Goal: Browse casually

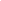
scroll to position [2830, 0]
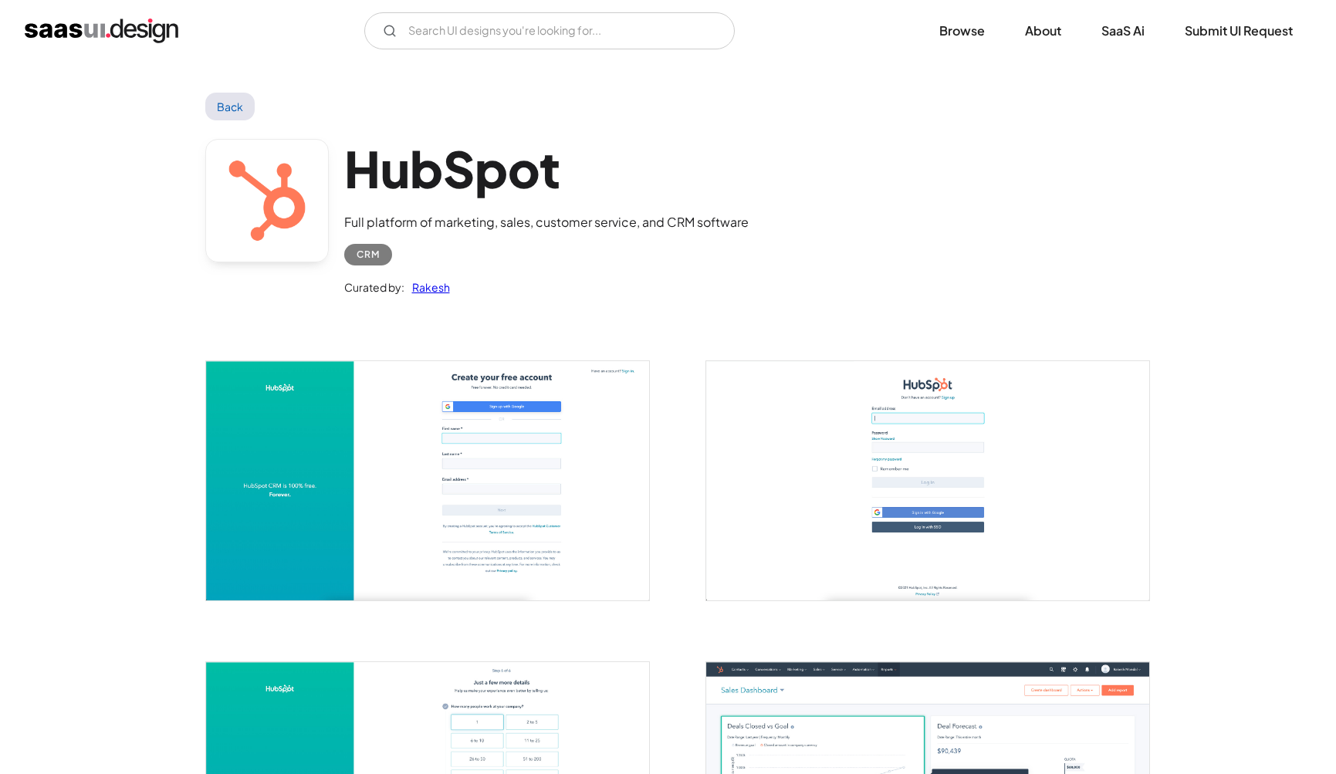
scroll to position [2489, 0]
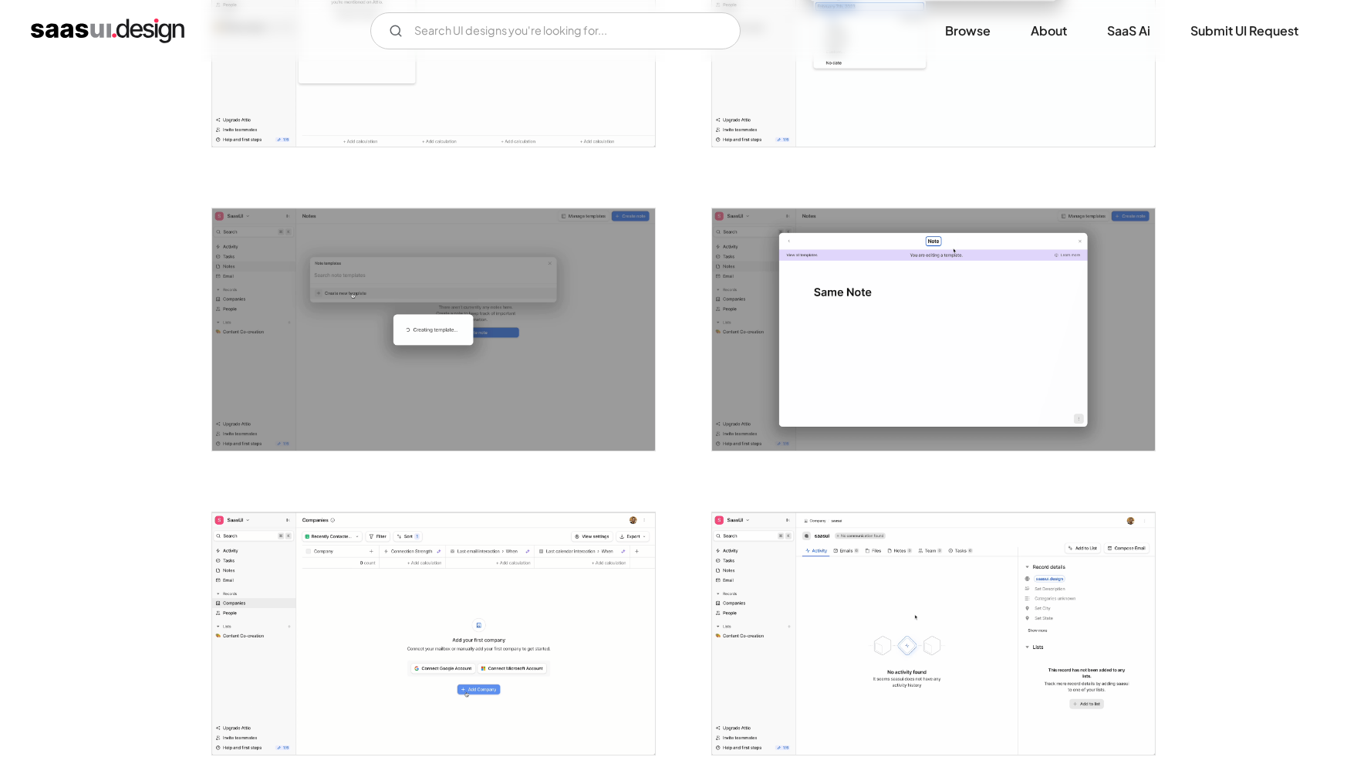
scroll to position [2294, 0]
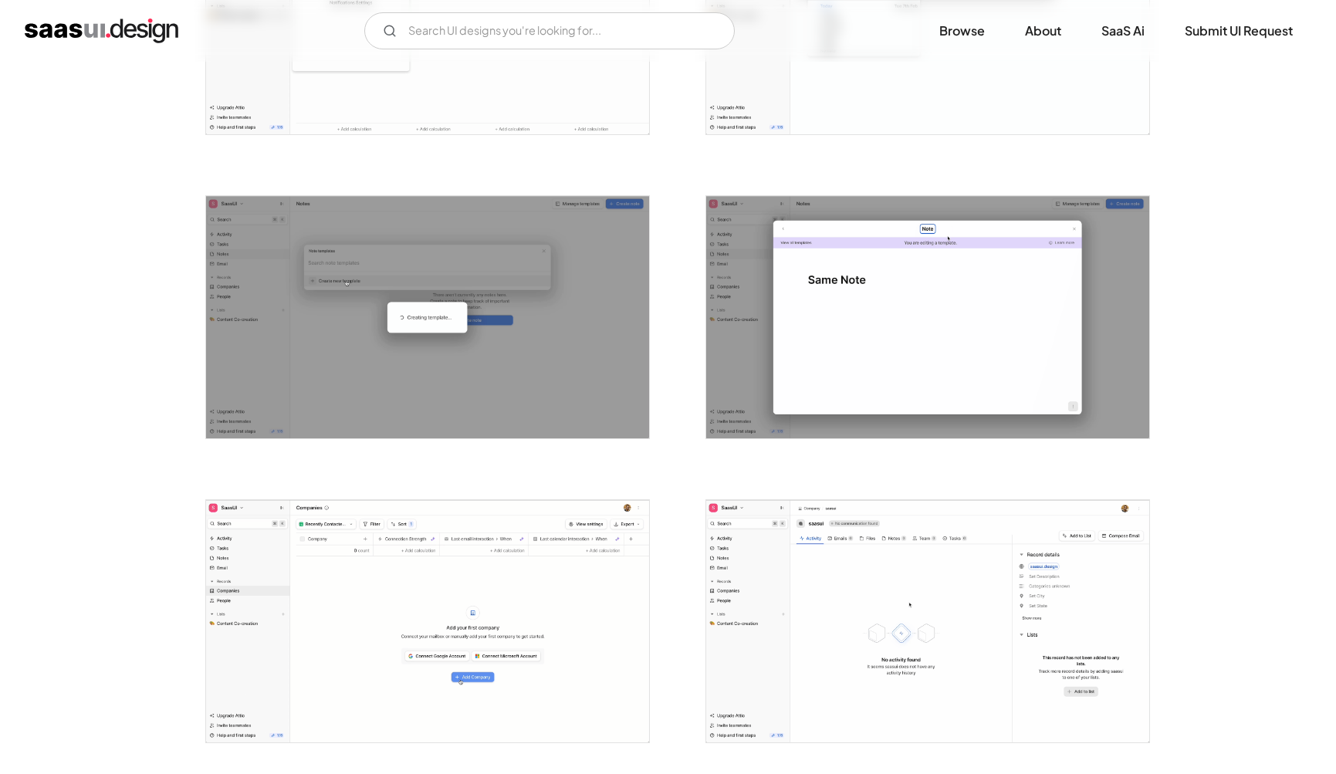
click at [755, 621] on img "open lightbox" at bounding box center [927, 621] width 443 height 242
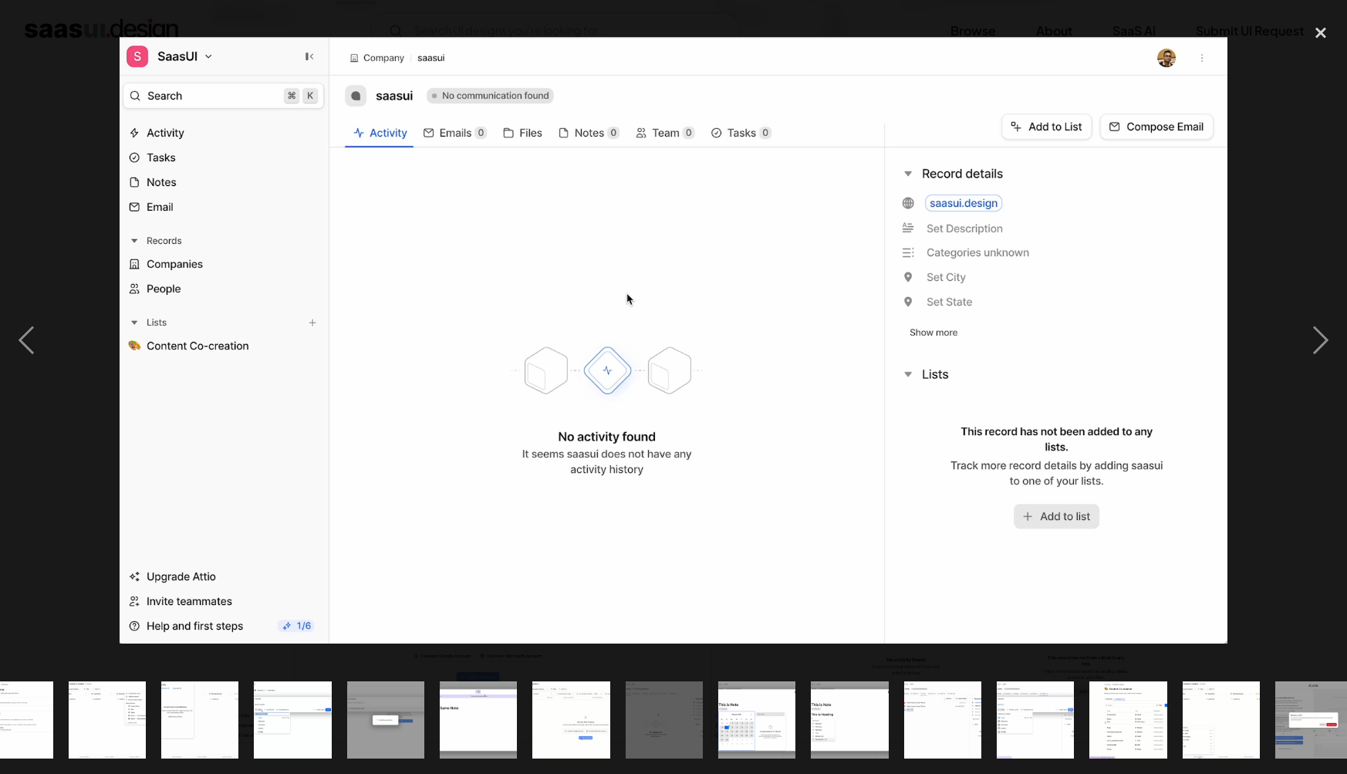
scroll to position [0, 989]
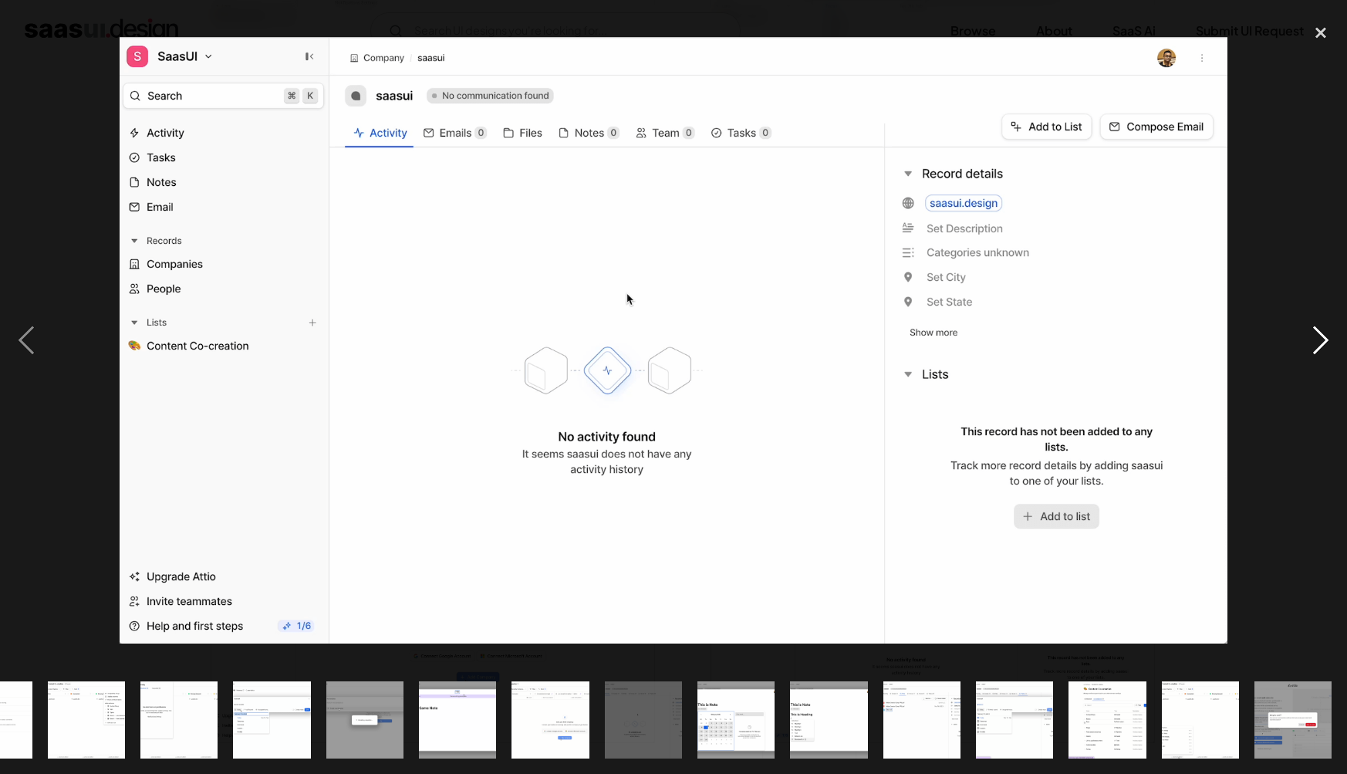
click at [1325, 349] on div "next image" at bounding box center [1321, 340] width 52 height 650
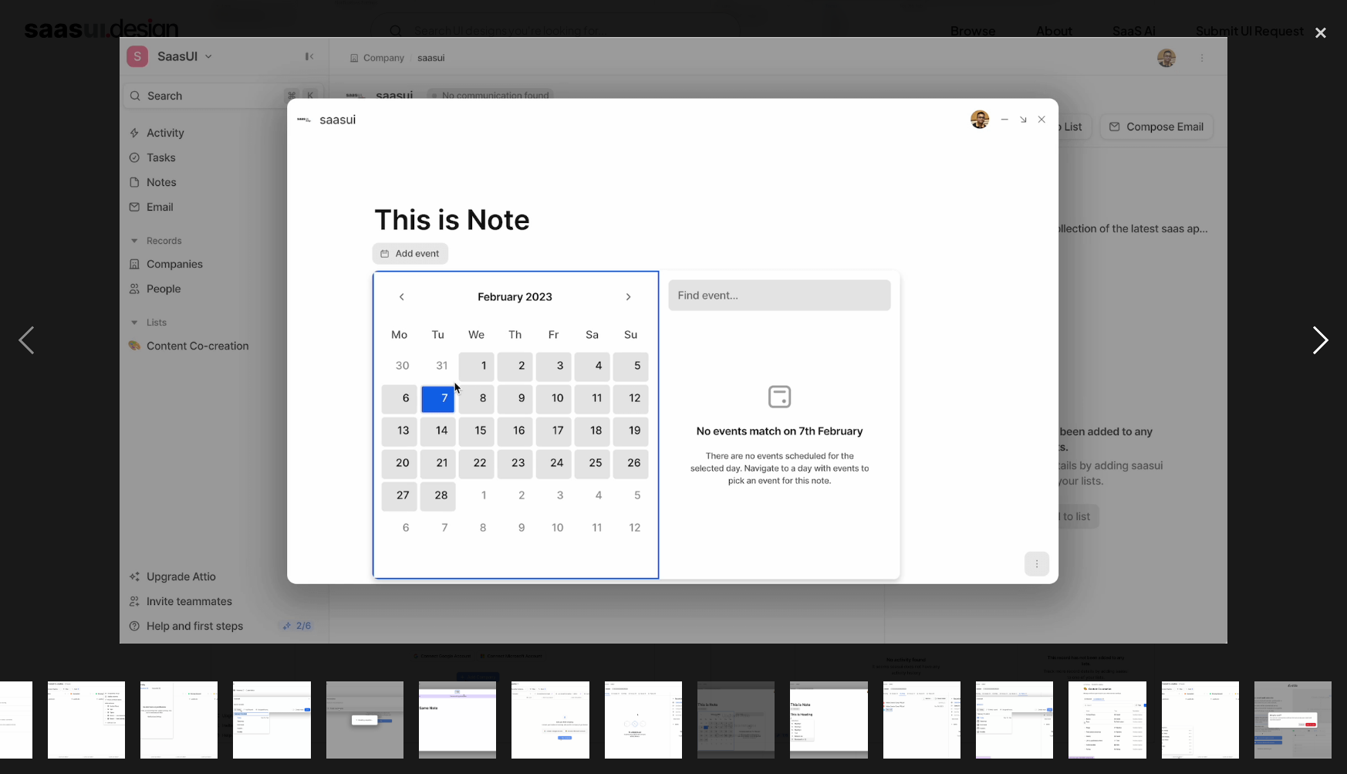
click at [1325, 349] on div "next image" at bounding box center [1321, 340] width 52 height 650
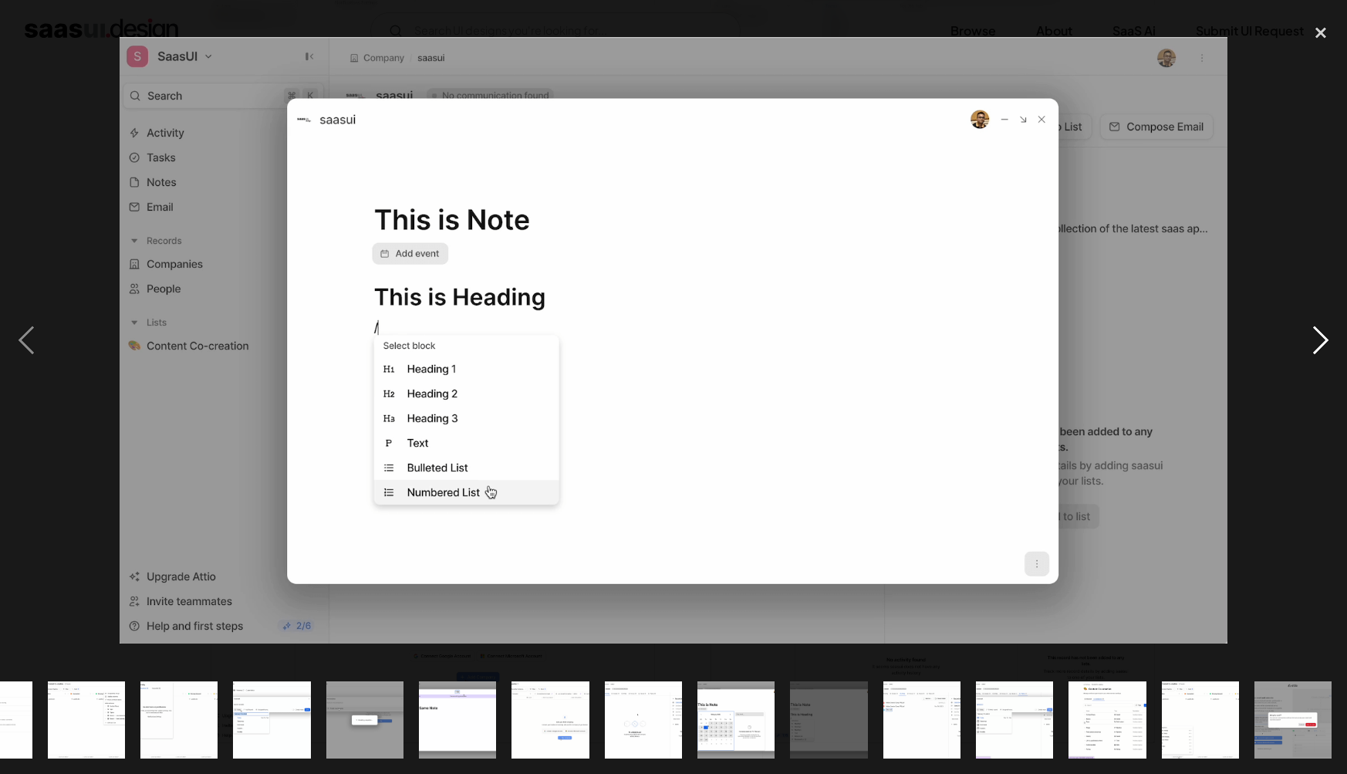
click at [1325, 349] on div "next image" at bounding box center [1321, 340] width 52 height 650
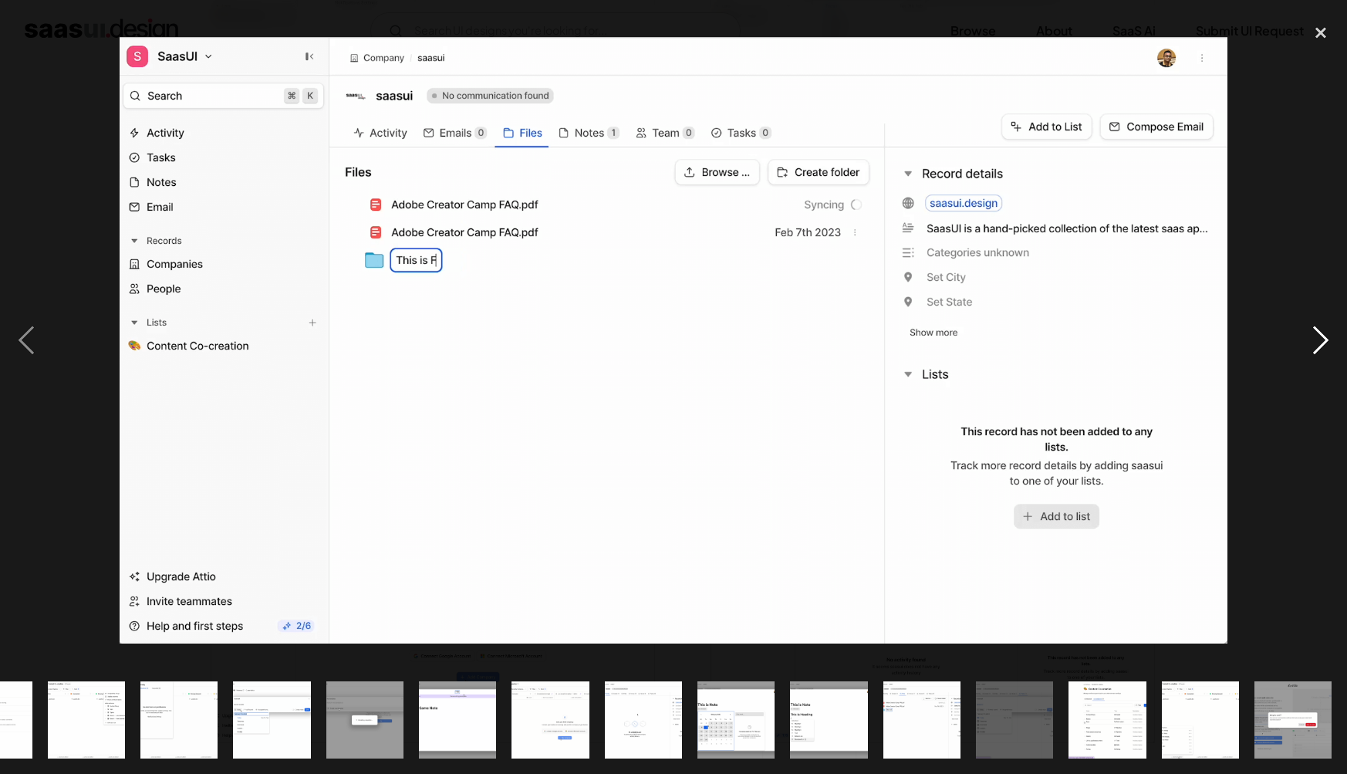
click at [1325, 349] on div "next image" at bounding box center [1321, 340] width 52 height 650
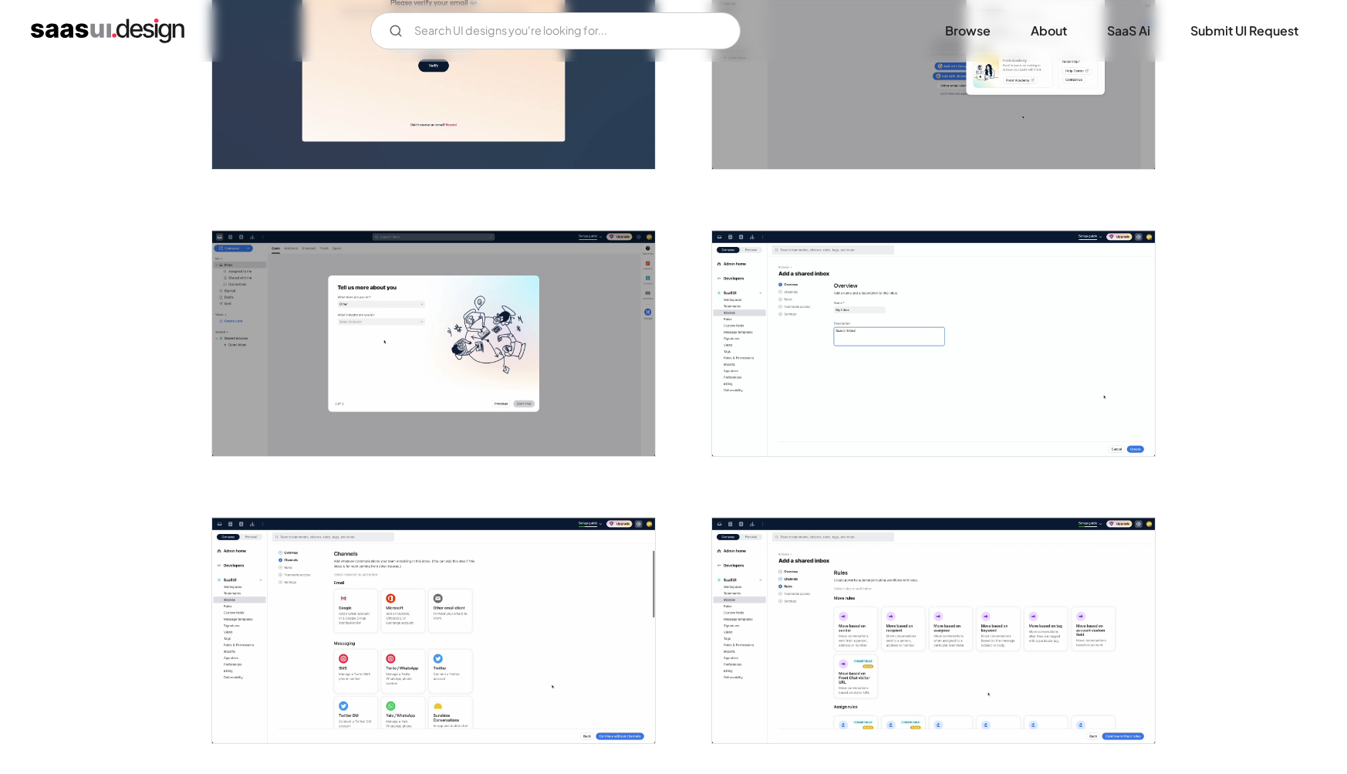
scroll to position [714, 0]
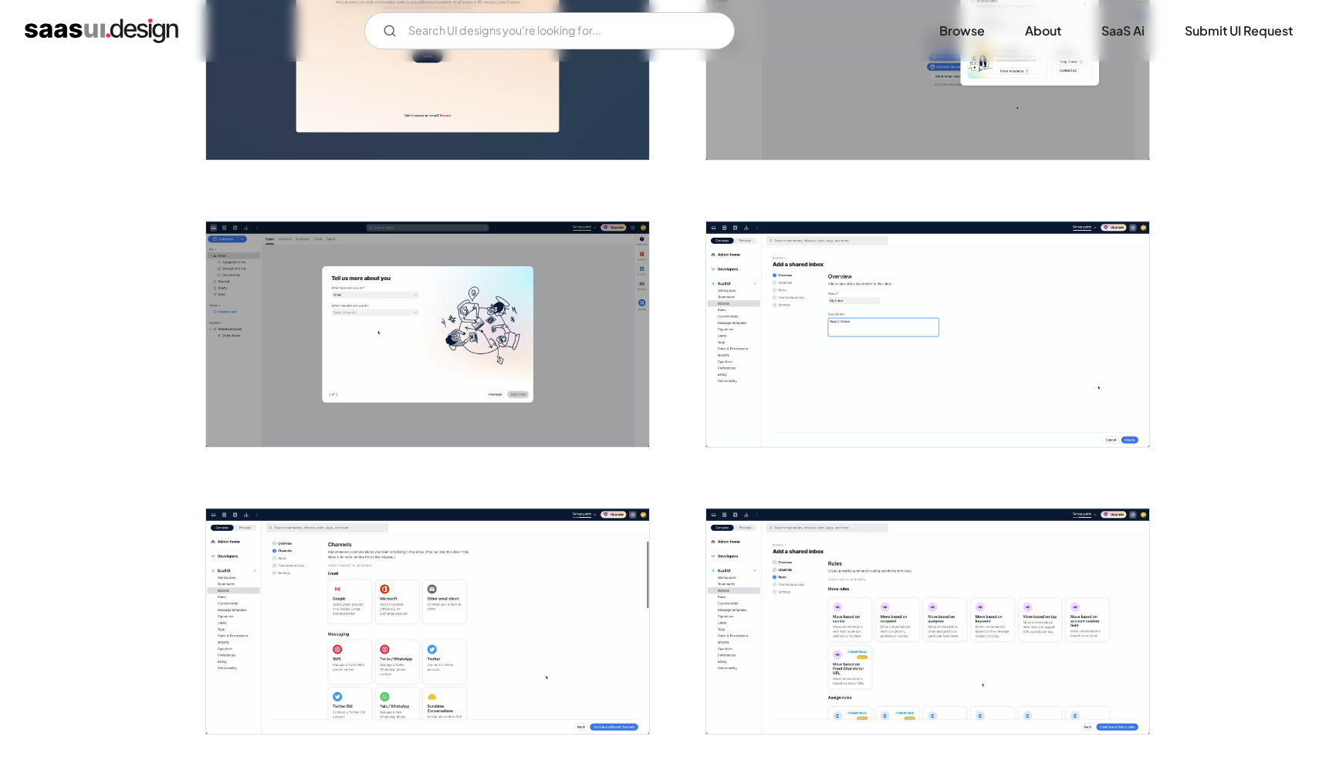
click at [920, 393] on img "open lightbox" at bounding box center [927, 333] width 443 height 225
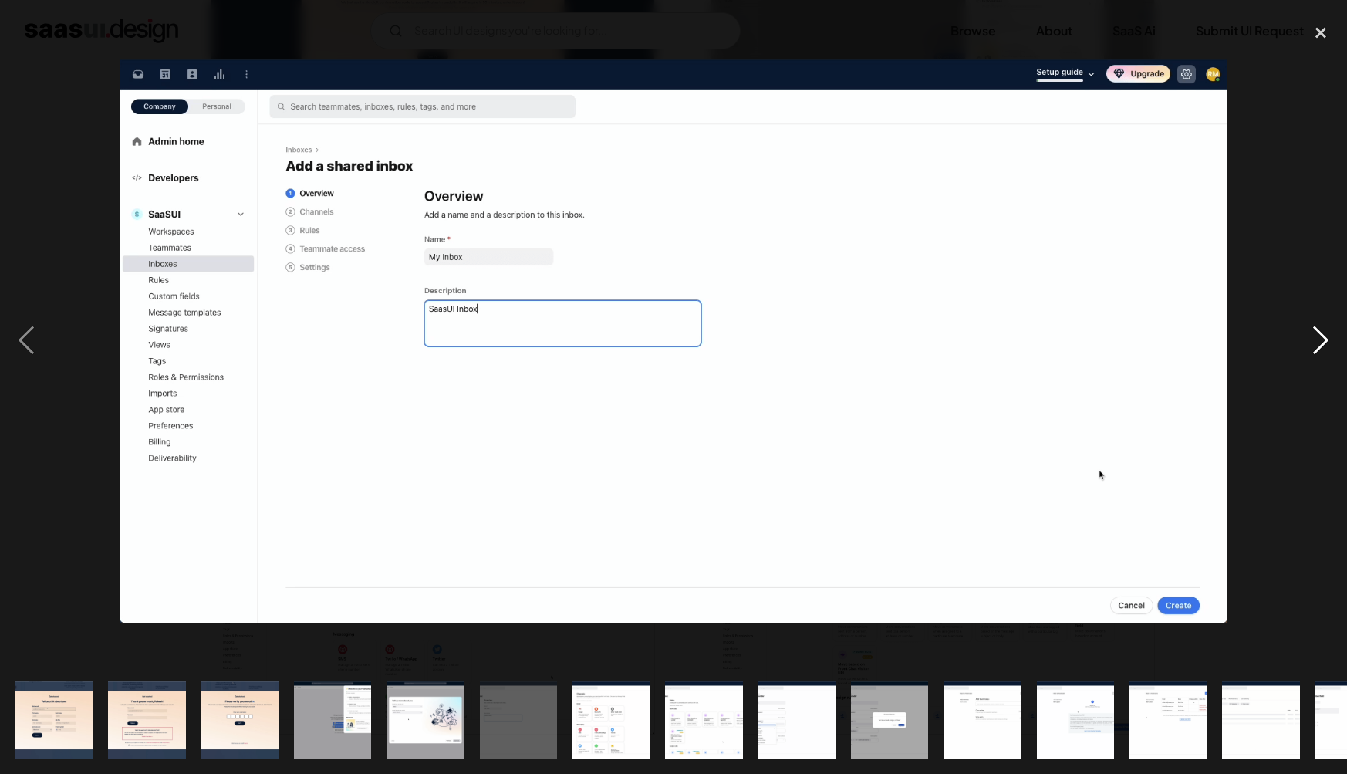
click at [1317, 350] on div "next image" at bounding box center [1321, 340] width 52 height 650
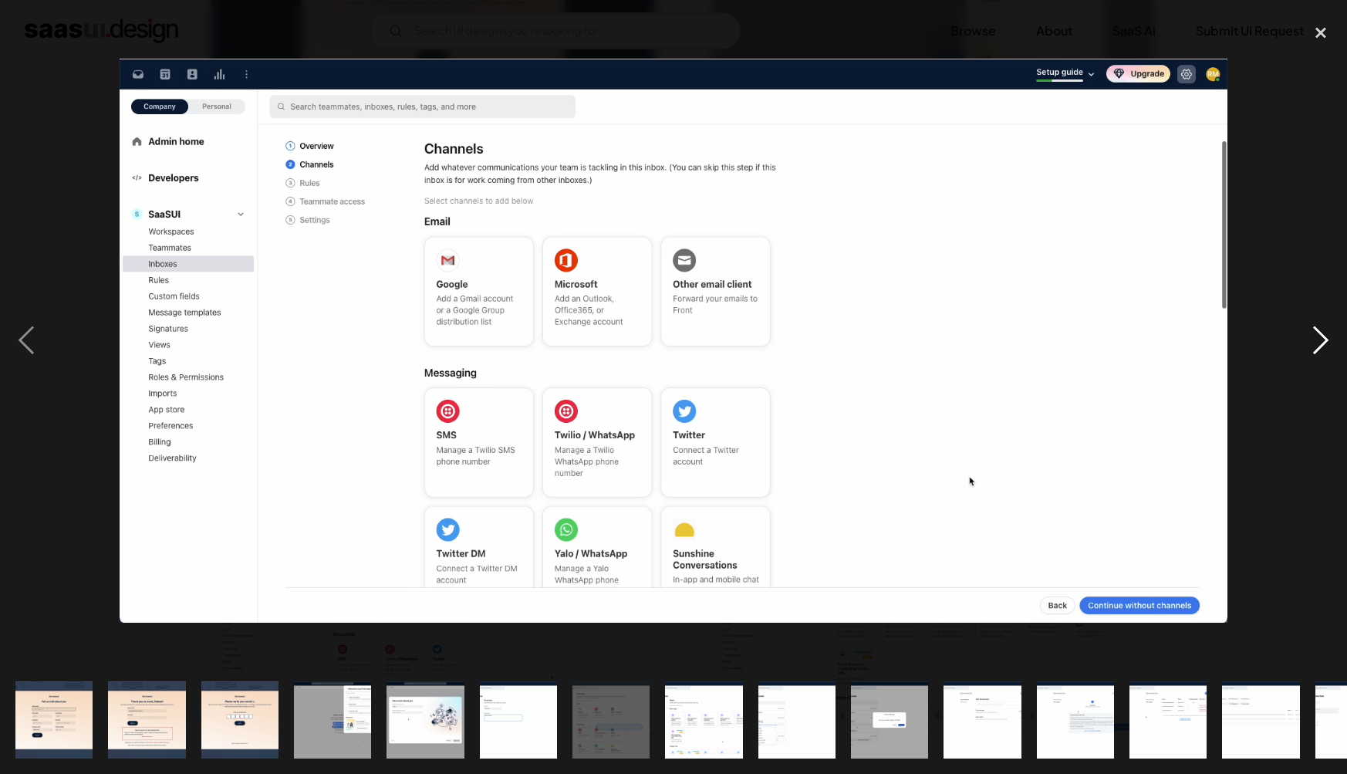
click at [1315, 349] on div "next image" at bounding box center [1321, 340] width 52 height 650
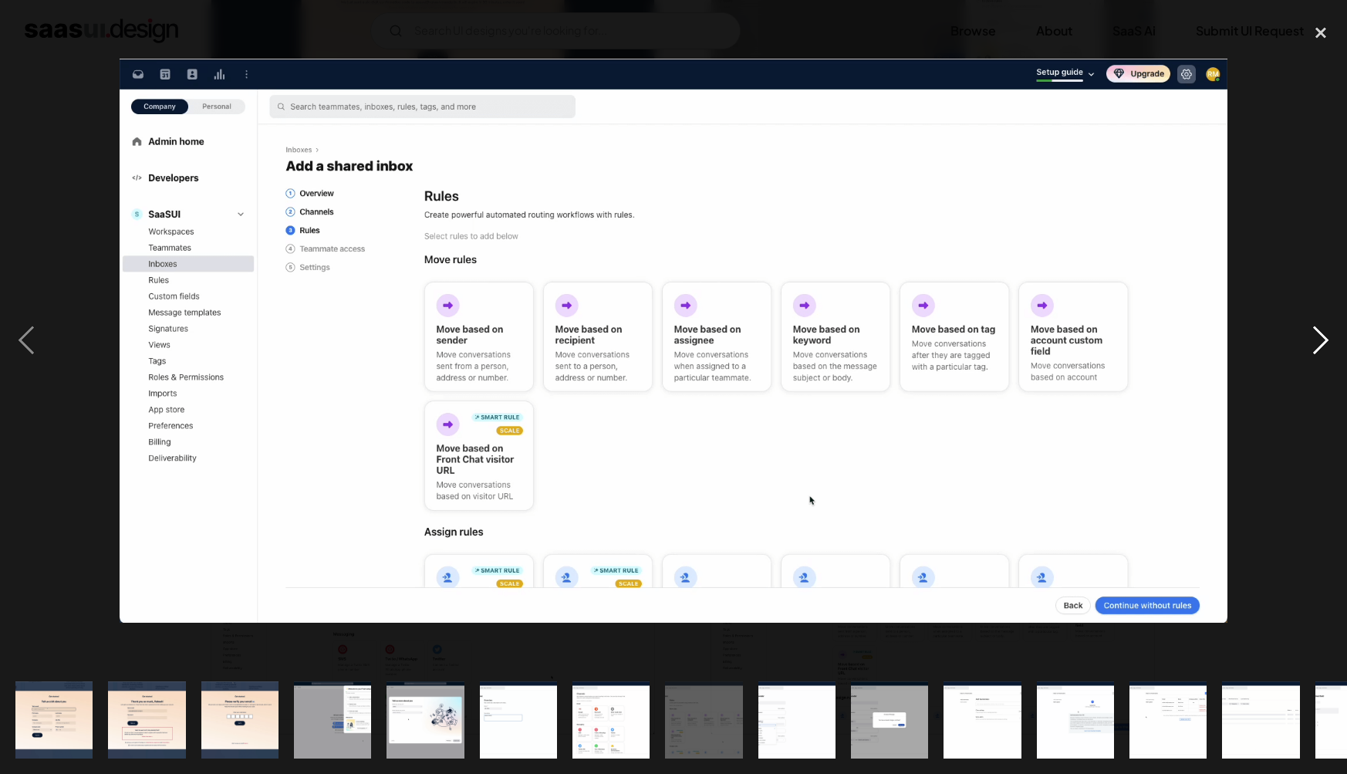
click at [1315, 349] on div "next image" at bounding box center [1321, 340] width 52 height 650
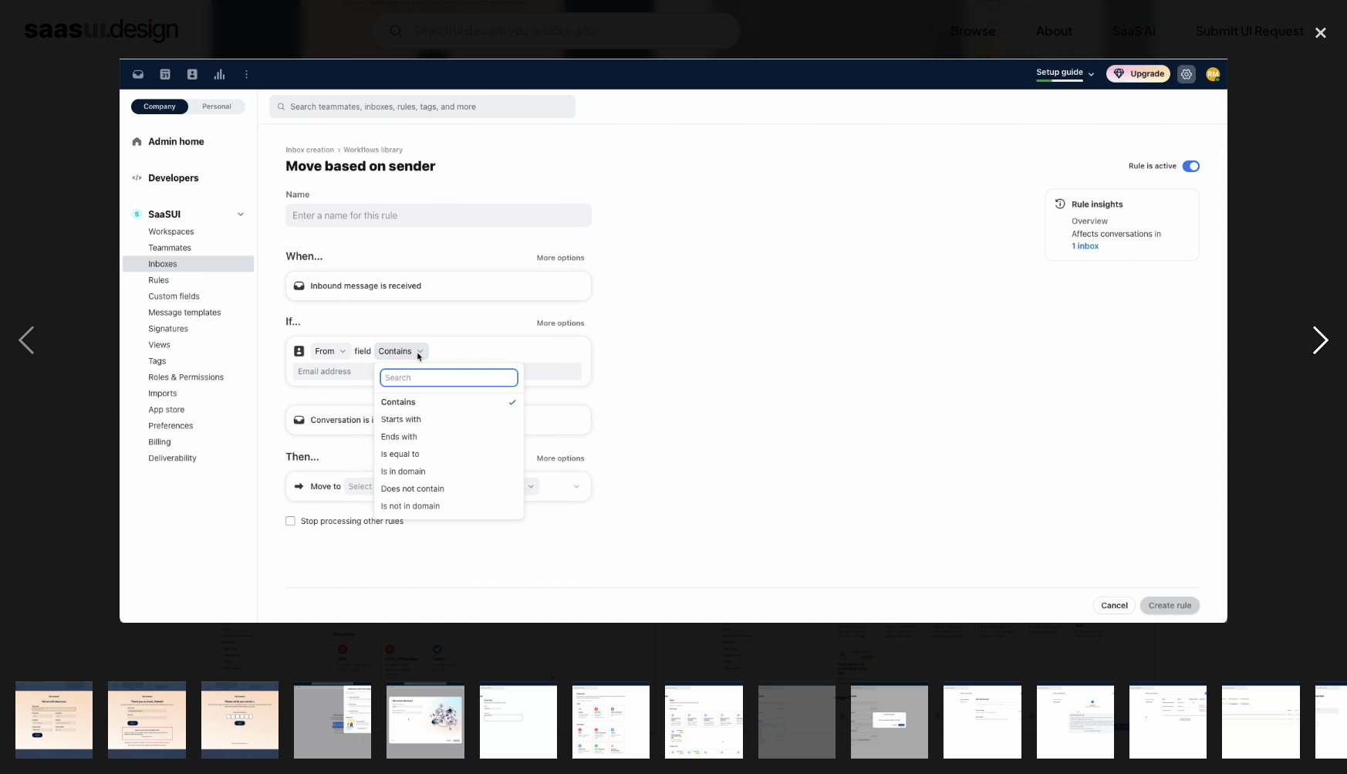
click at [1315, 349] on div "next image" at bounding box center [1321, 340] width 52 height 650
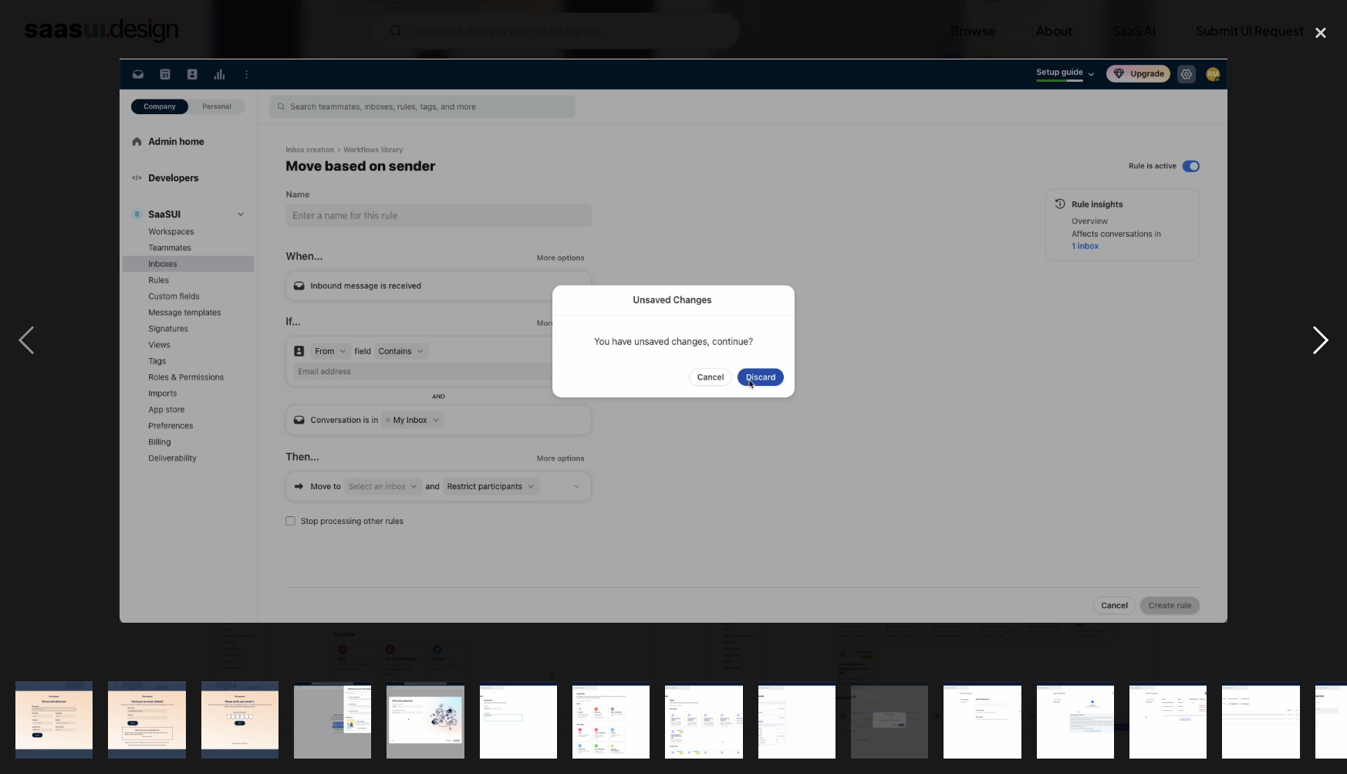
click at [1315, 349] on div "next image" at bounding box center [1321, 340] width 52 height 650
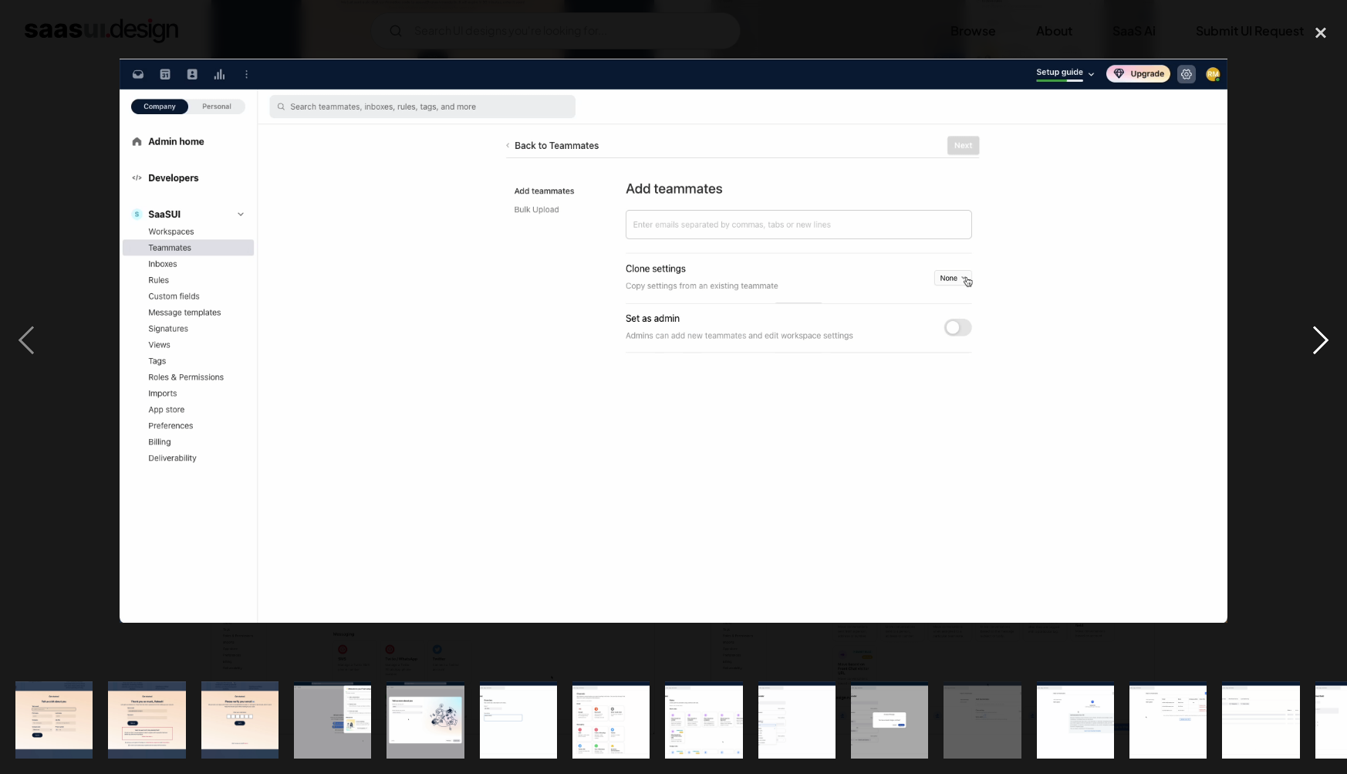
click at [1315, 348] on div "next image" at bounding box center [1321, 340] width 52 height 650
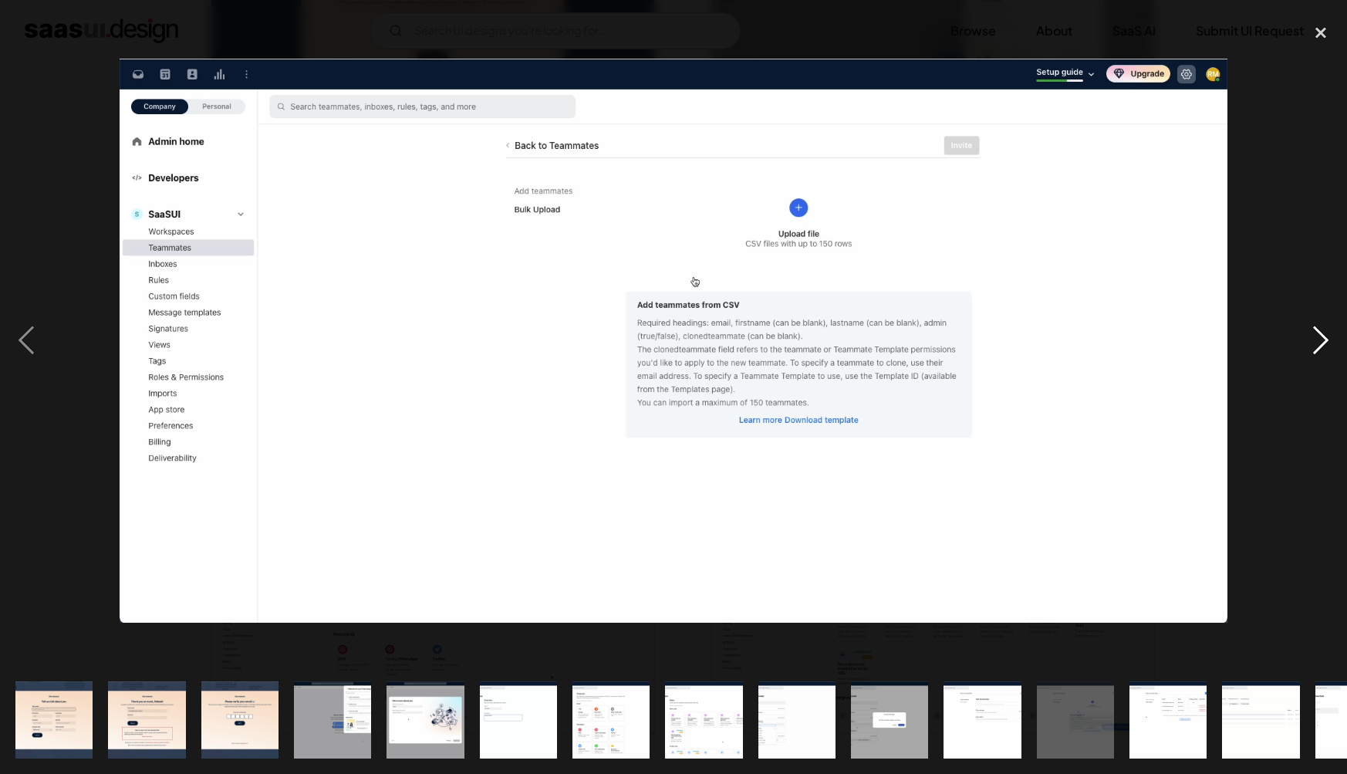
click at [1315, 348] on div "next image" at bounding box center [1321, 340] width 52 height 650
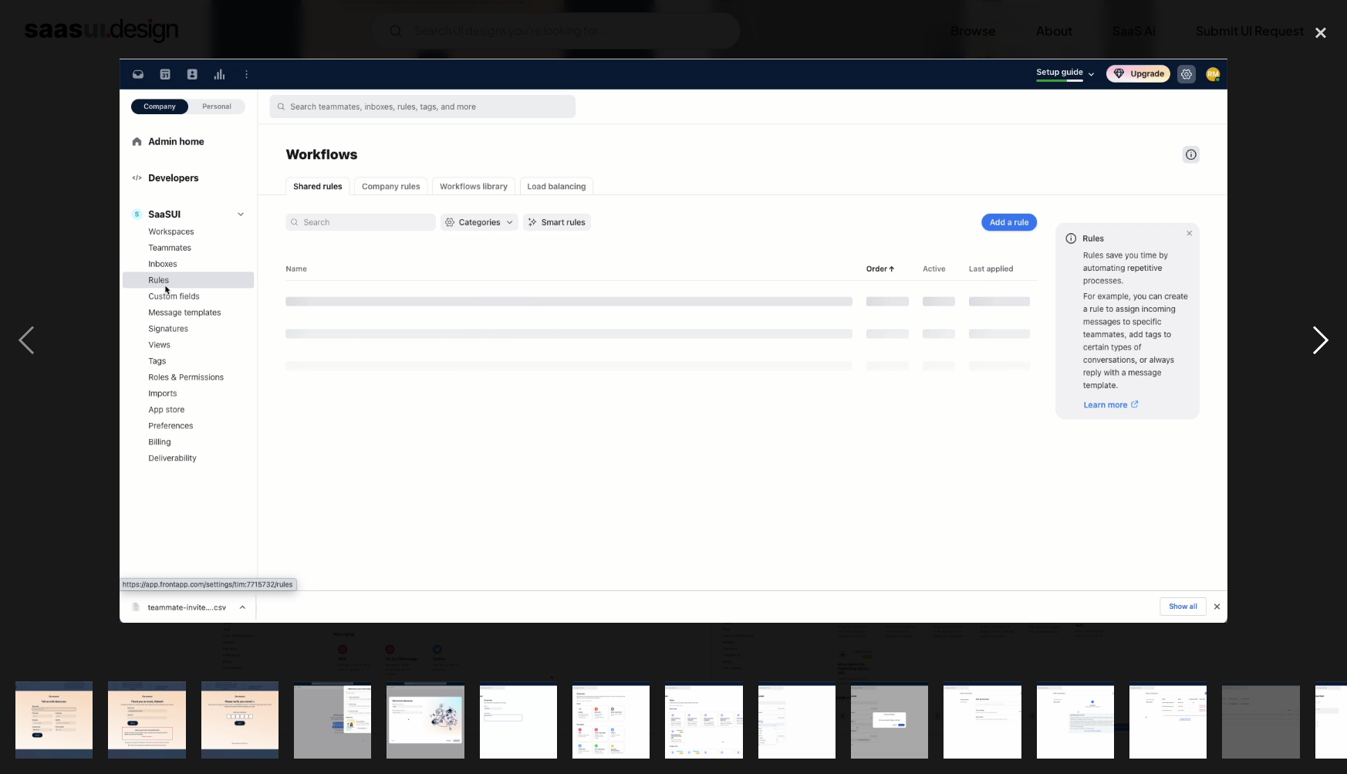
click at [1315, 348] on div "next image" at bounding box center [1321, 340] width 52 height 650
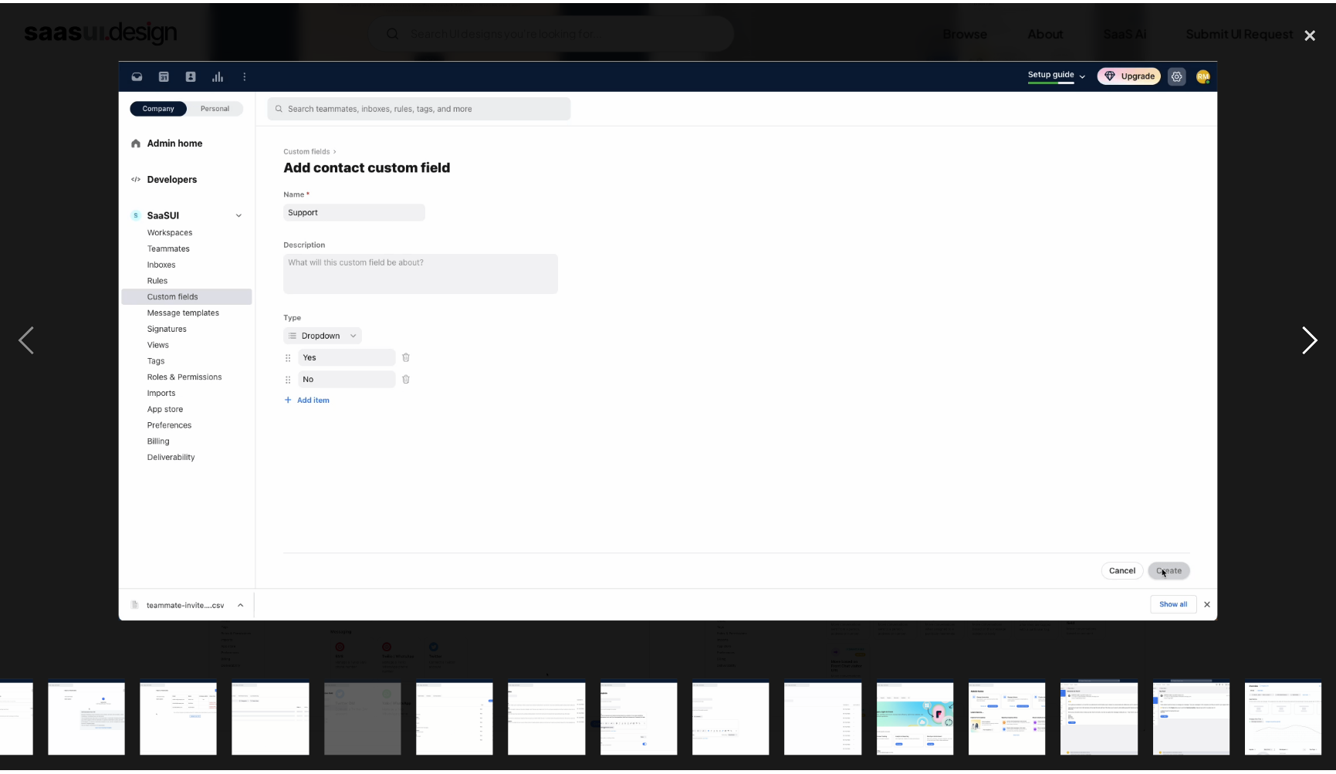
scroll to position [0, 989]
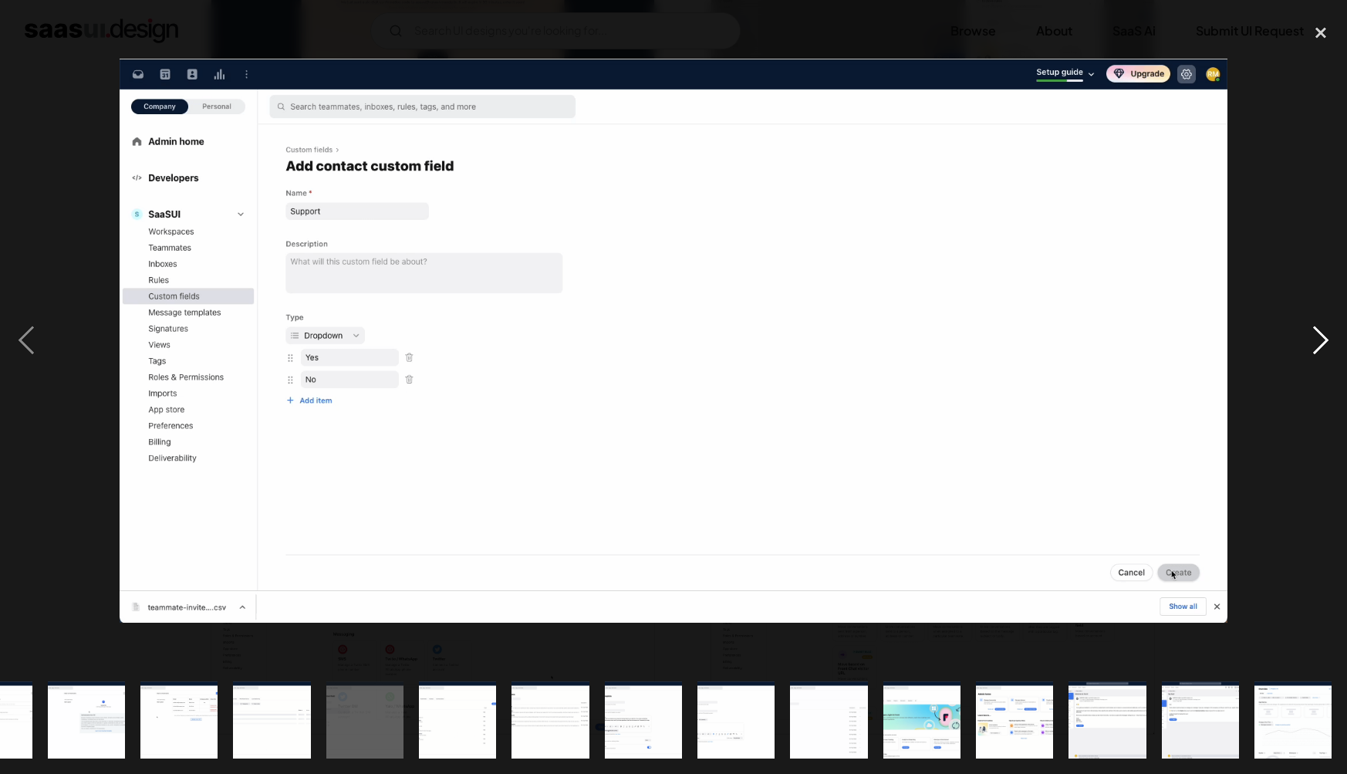
click at [1315, 348] on div "next image" at bounding box center [1321, 340] width 52 height 650
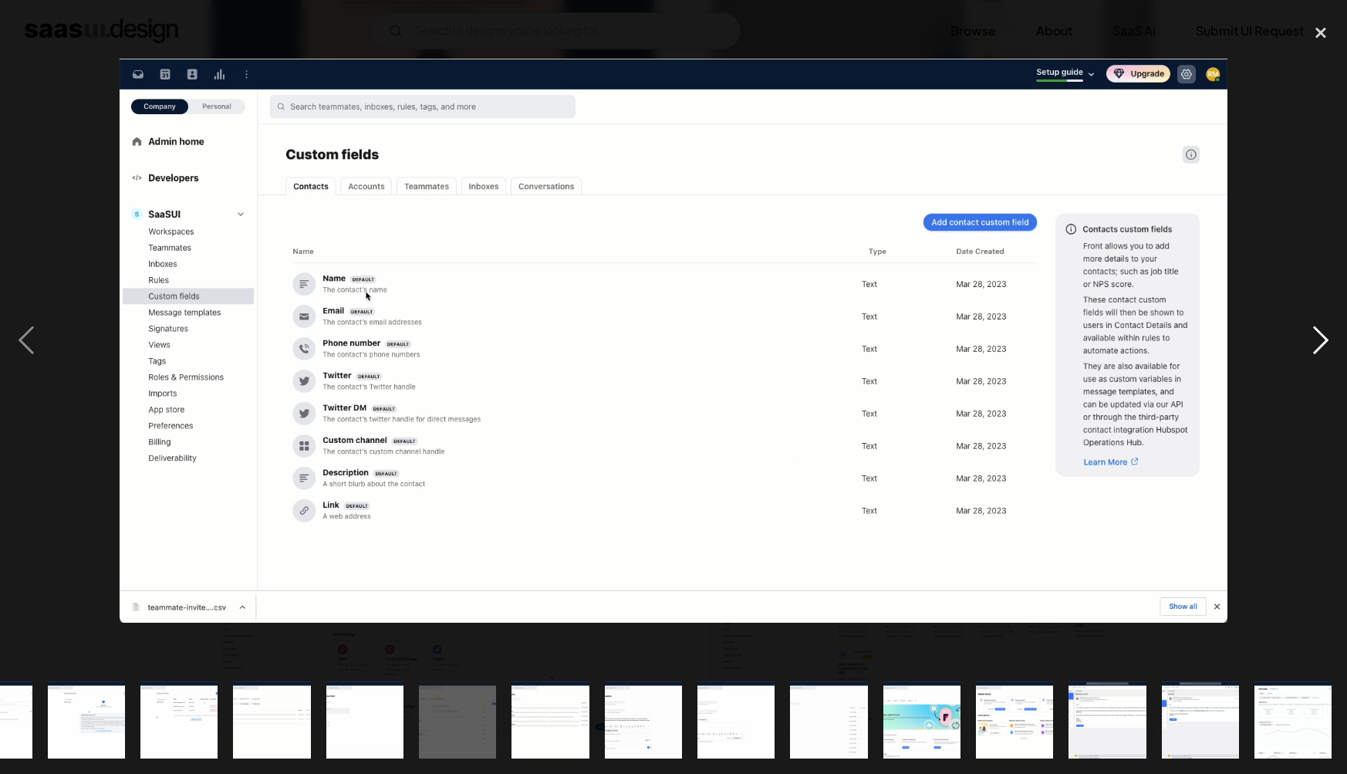
click at [1315, 348] on div "next image" at bounding box center [1321, 340] width 52 height 650
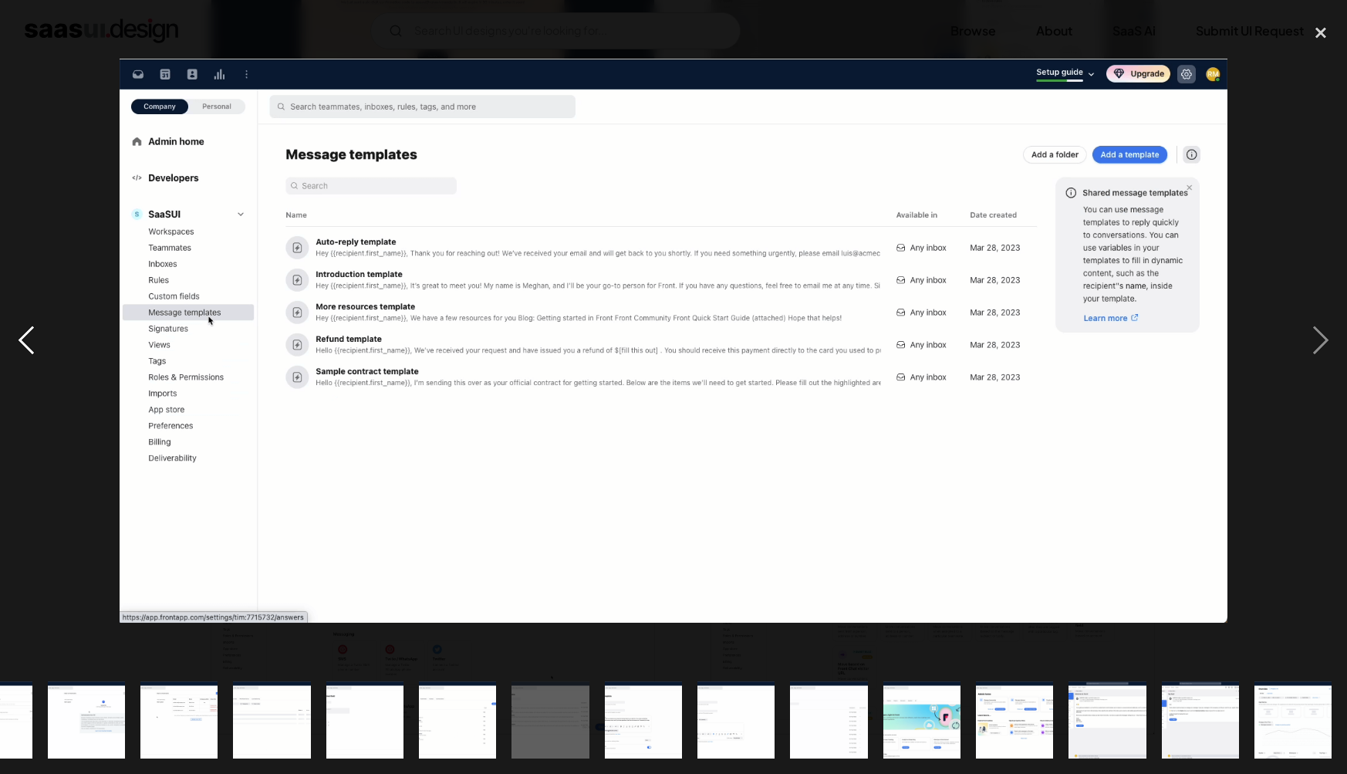
click at [39, 359] on div "previous image" at bounding box center [26, 340] width 52 height 650
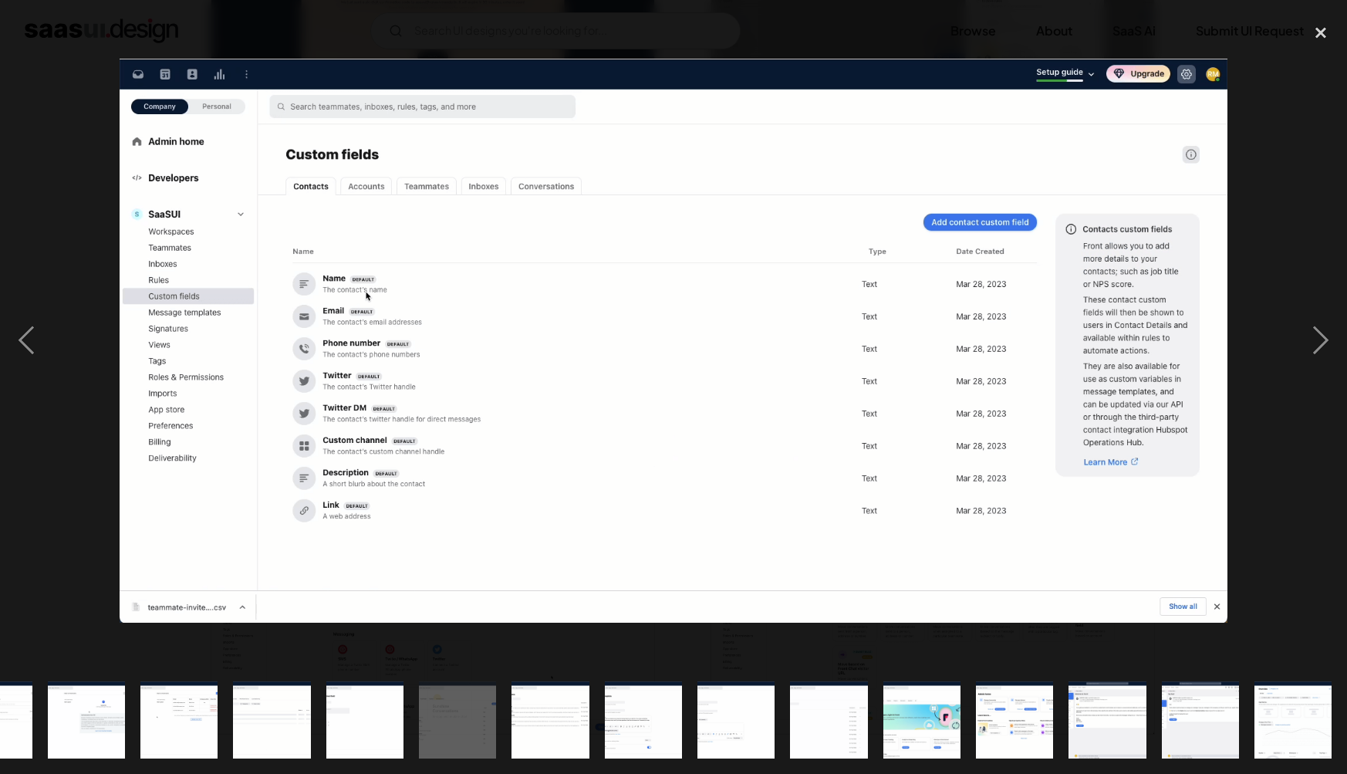
click at [1290, 312] on div at bounding box center [673, 340] width 1347 height 650
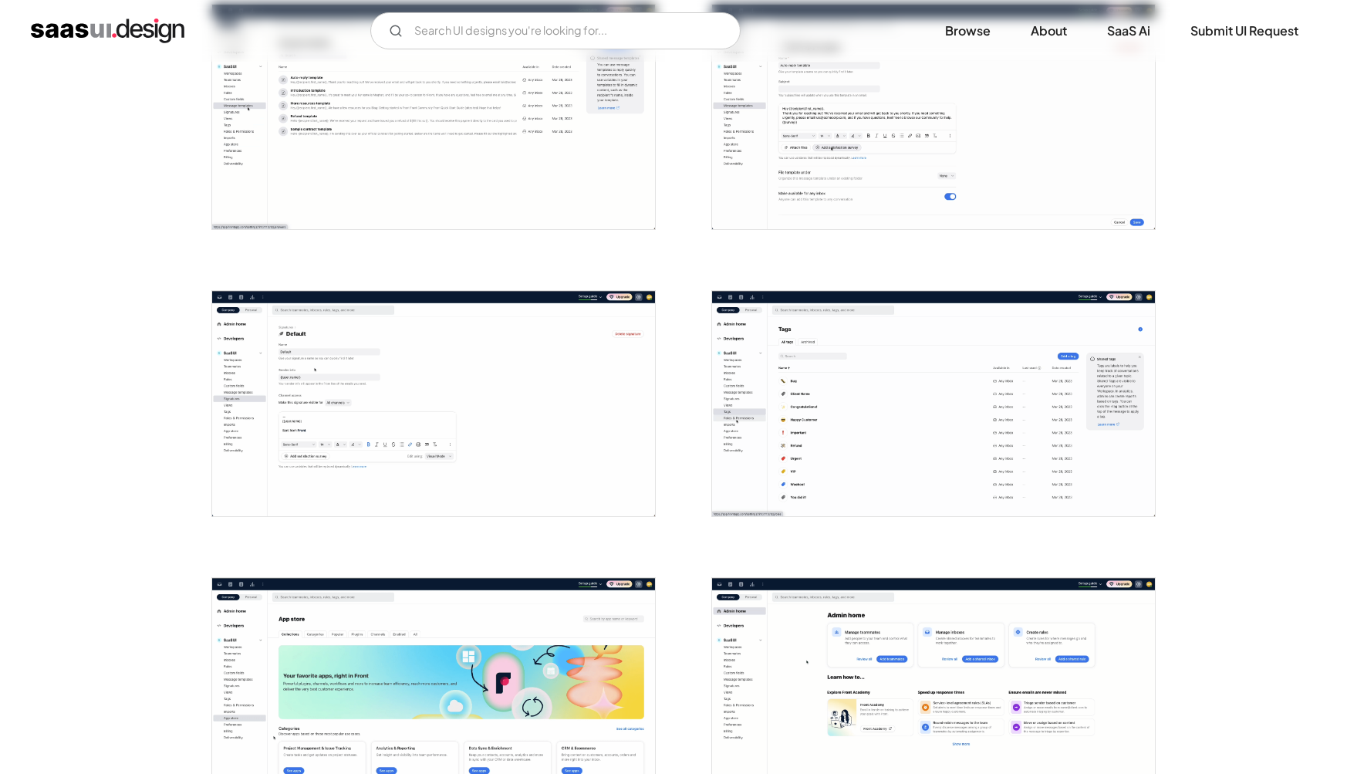
scroll to position [2655, 0]
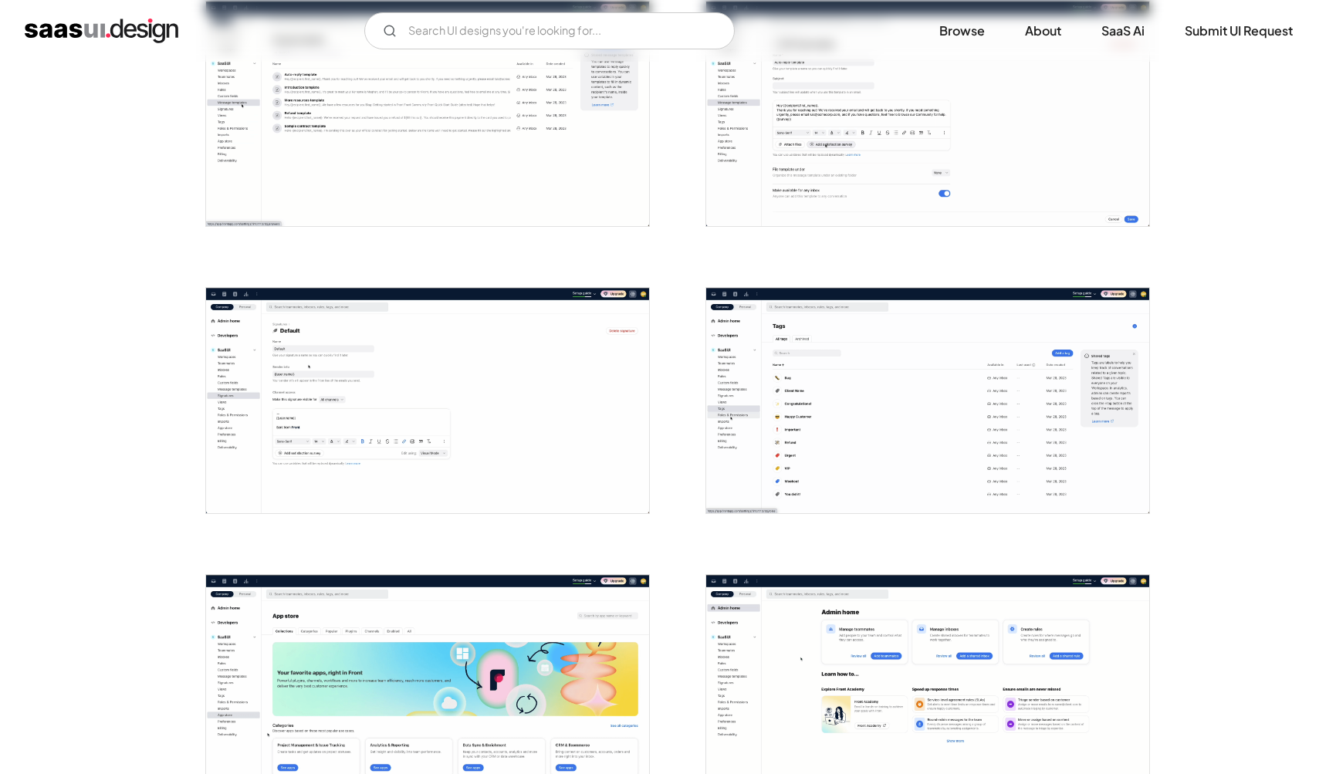
click at [751, 366] on img "open lightbox" at bounding box center [927, 400] width 443 height 225
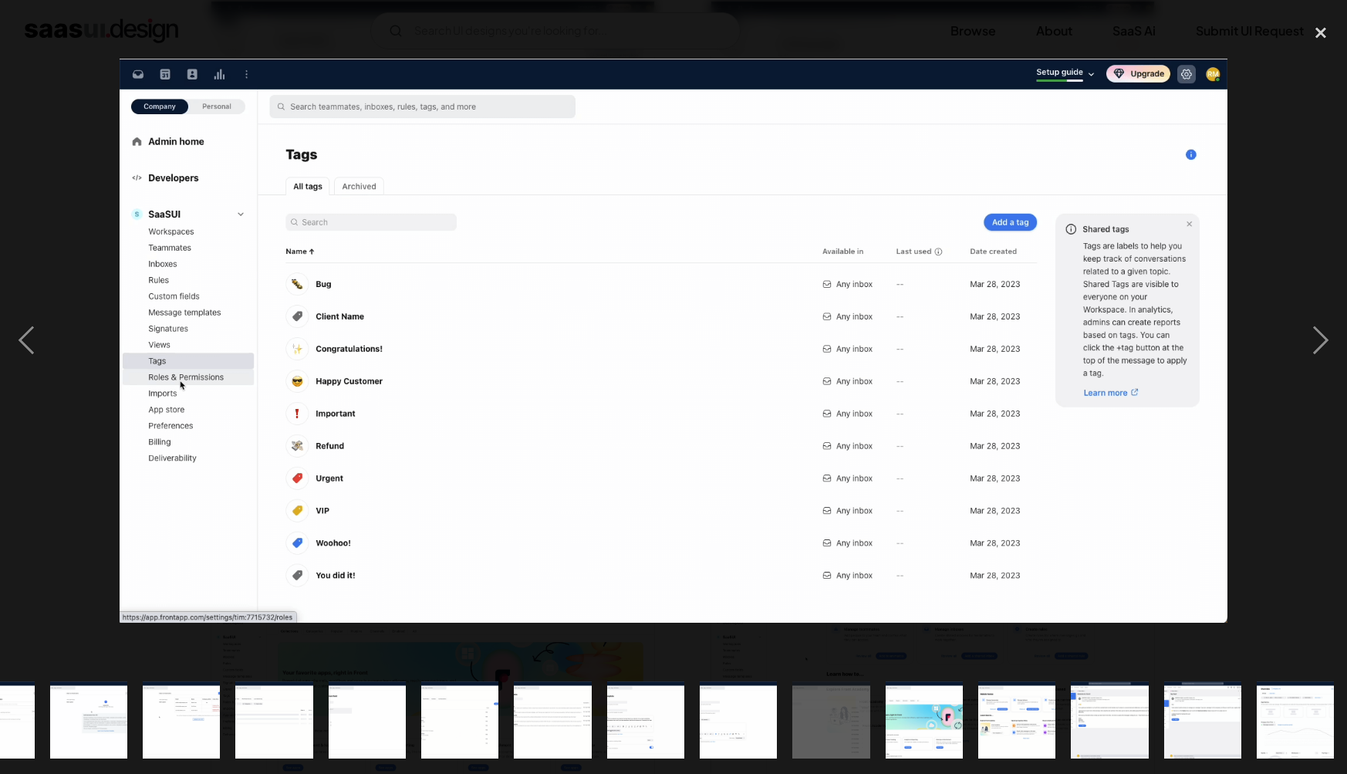
scroll to position [0, 989]
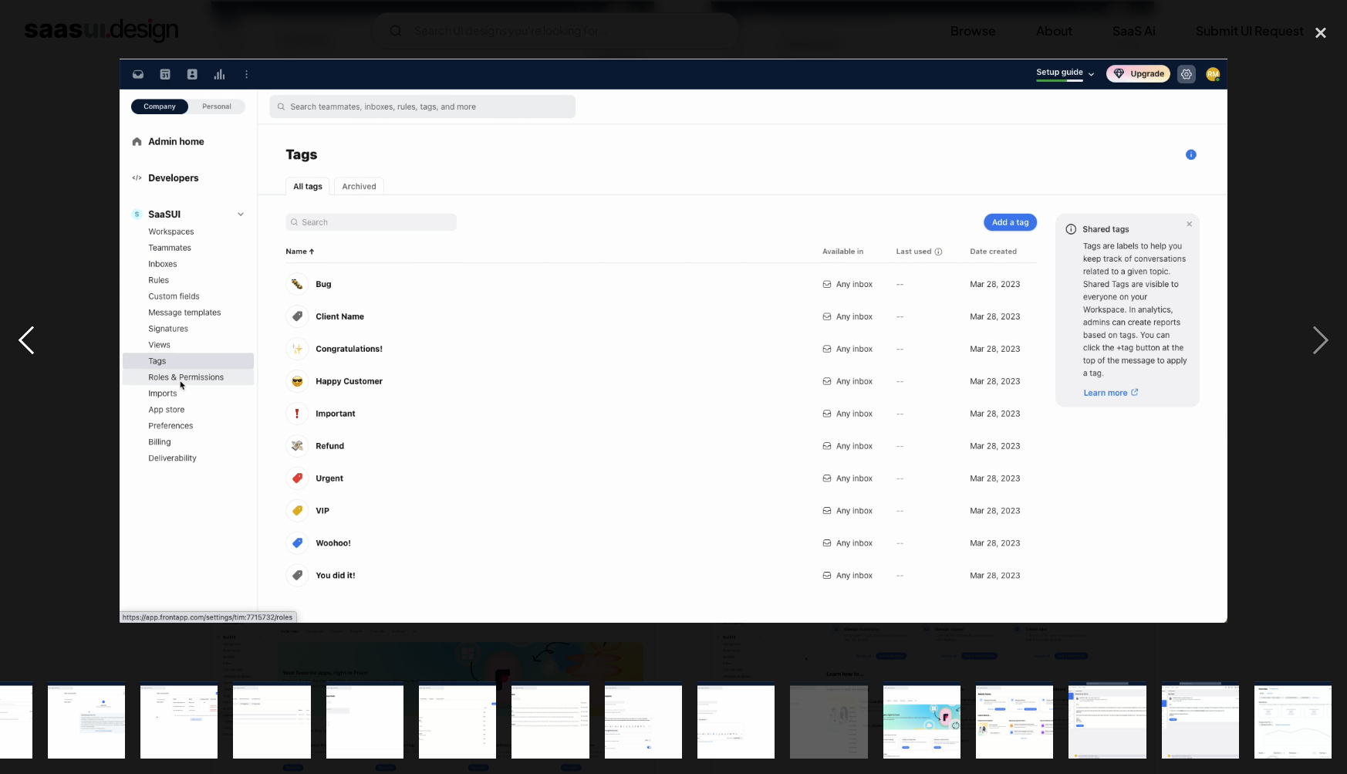
click at [15, 342] on div "previous image" at bounding box center [26, 340] width 52 height 650
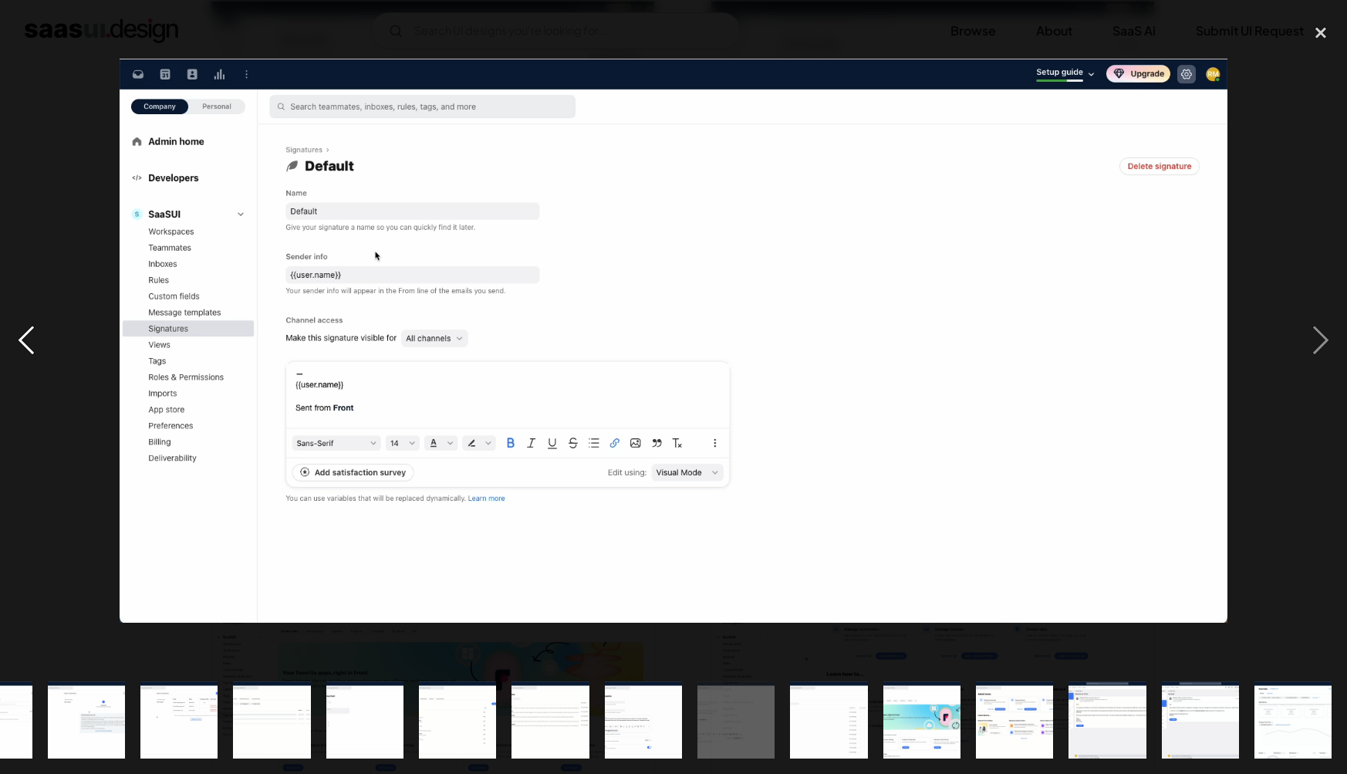
click at [15, 342] on div "previous image" at bounding box center [26, 340] width 52 height 650
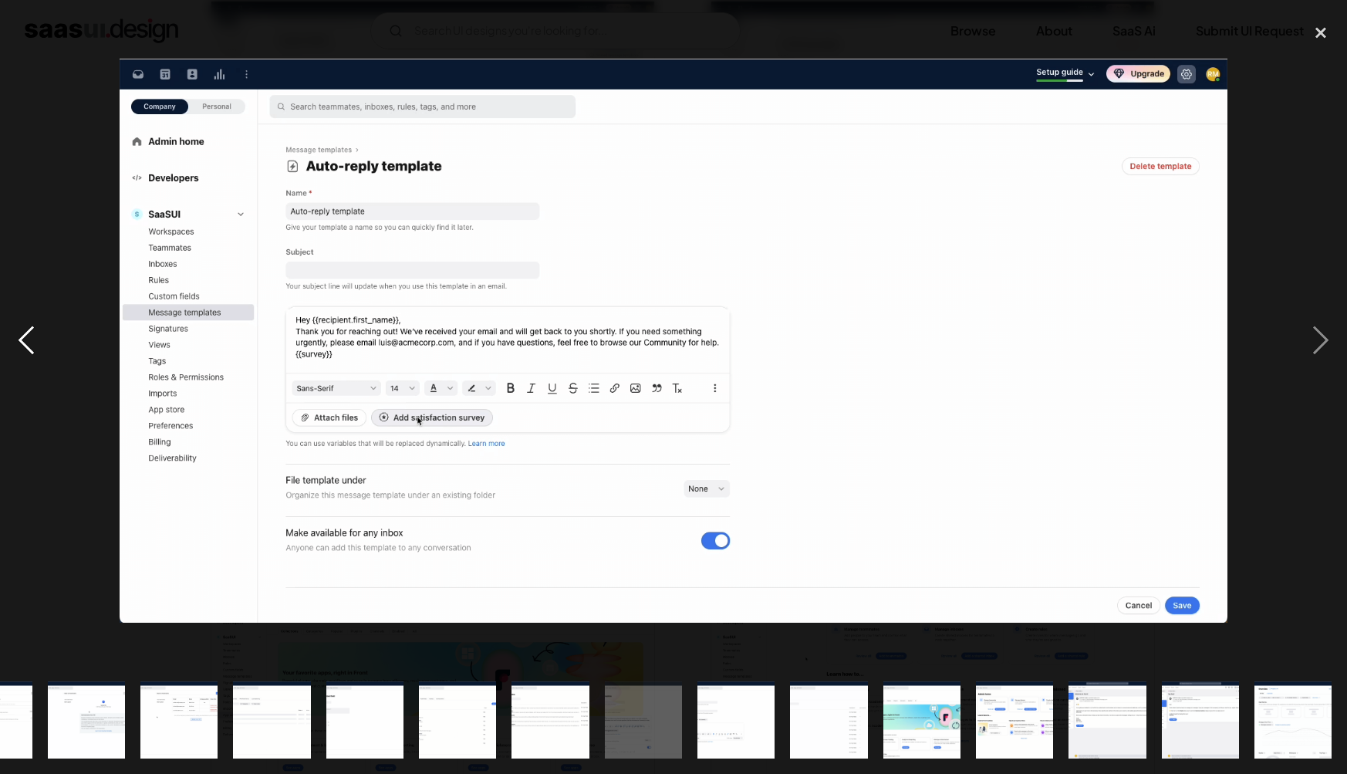
click at [15, 342] on div "previous image" at bounding box center [26, 340] width 52 height 650
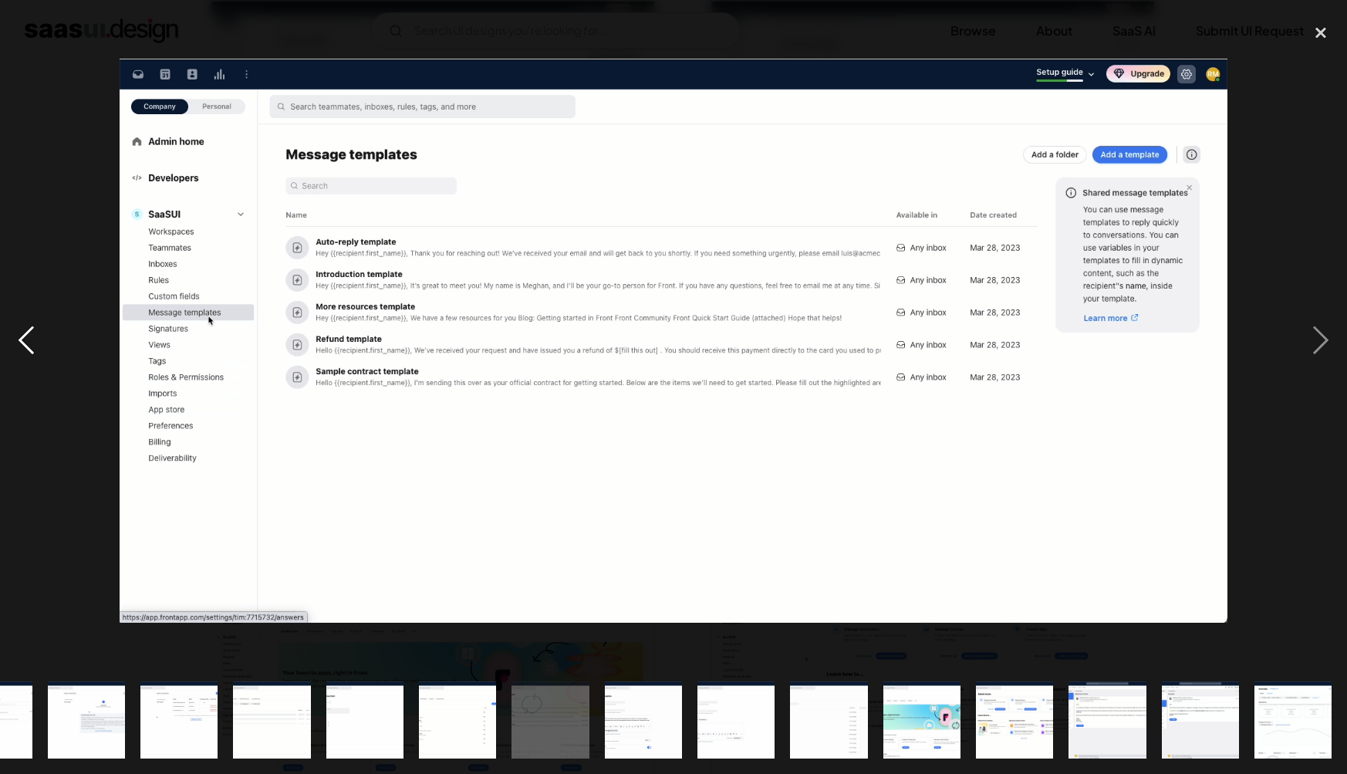
click at [15, 342] on div "previous image" at bounding box center [26, 340] width 52 height 650
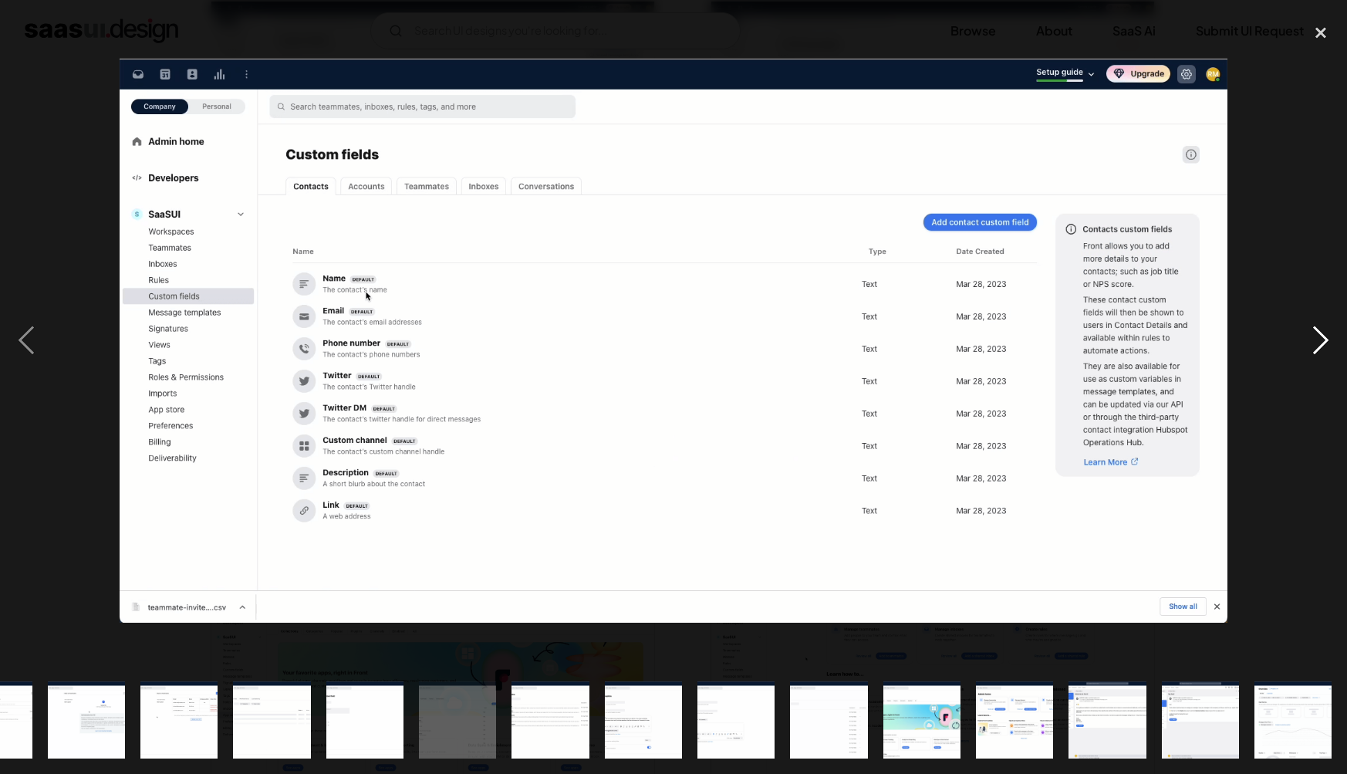
click at [1333, 241] on div "next image" at bounding box center [1321, 340] width 52 height 650
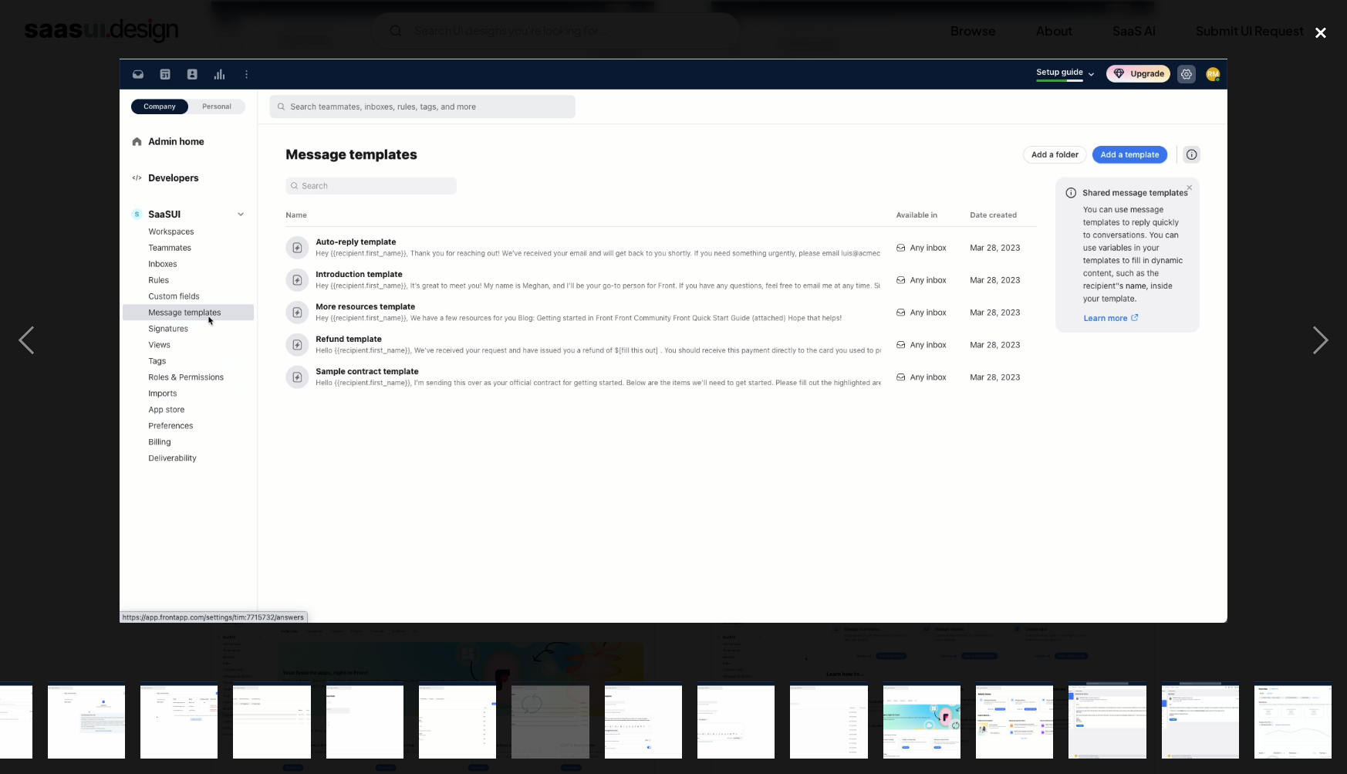
click at [1326, 39] on div "close lightbox" at bounding box center [1321, 32] width 52 height 34
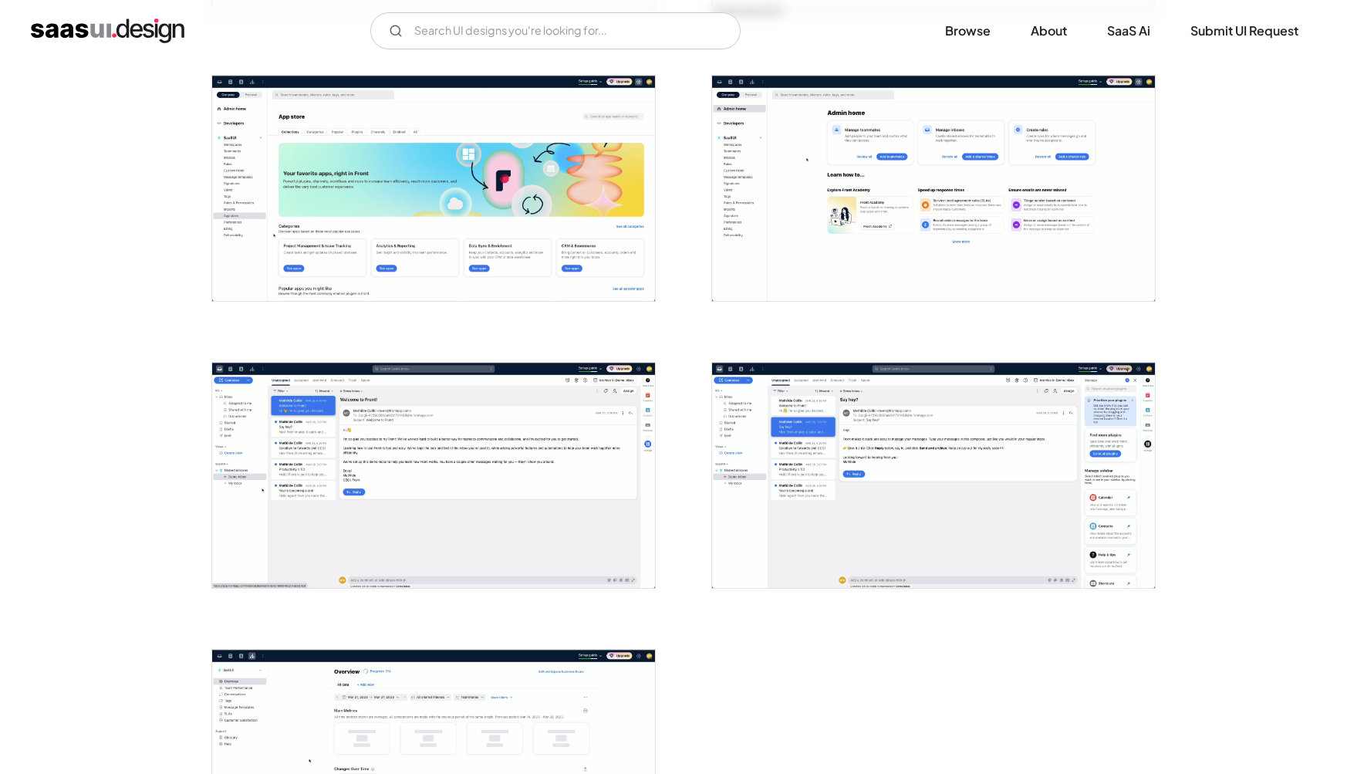
scroll to position [3163, 0]
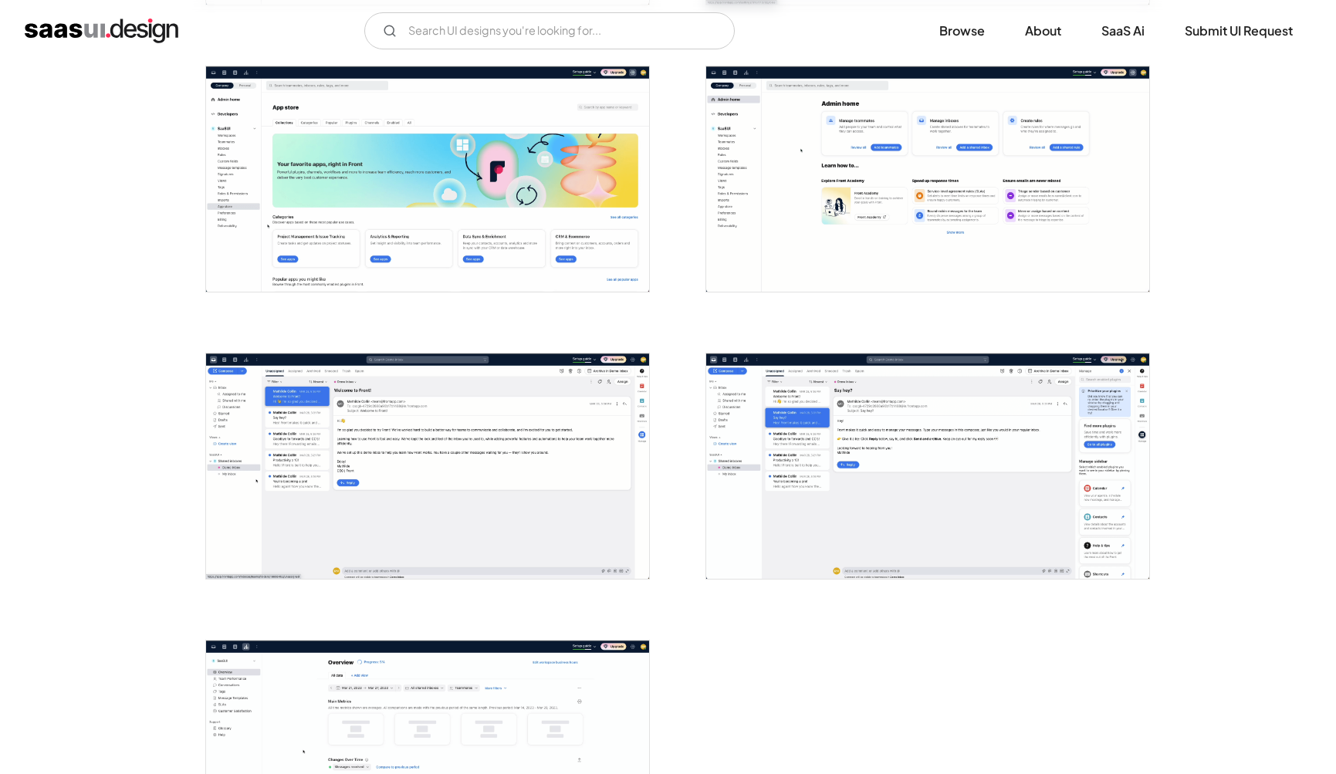
click at [908, 493] on img "open lightbox" at bounding box center [927, 465] width 443 height 225
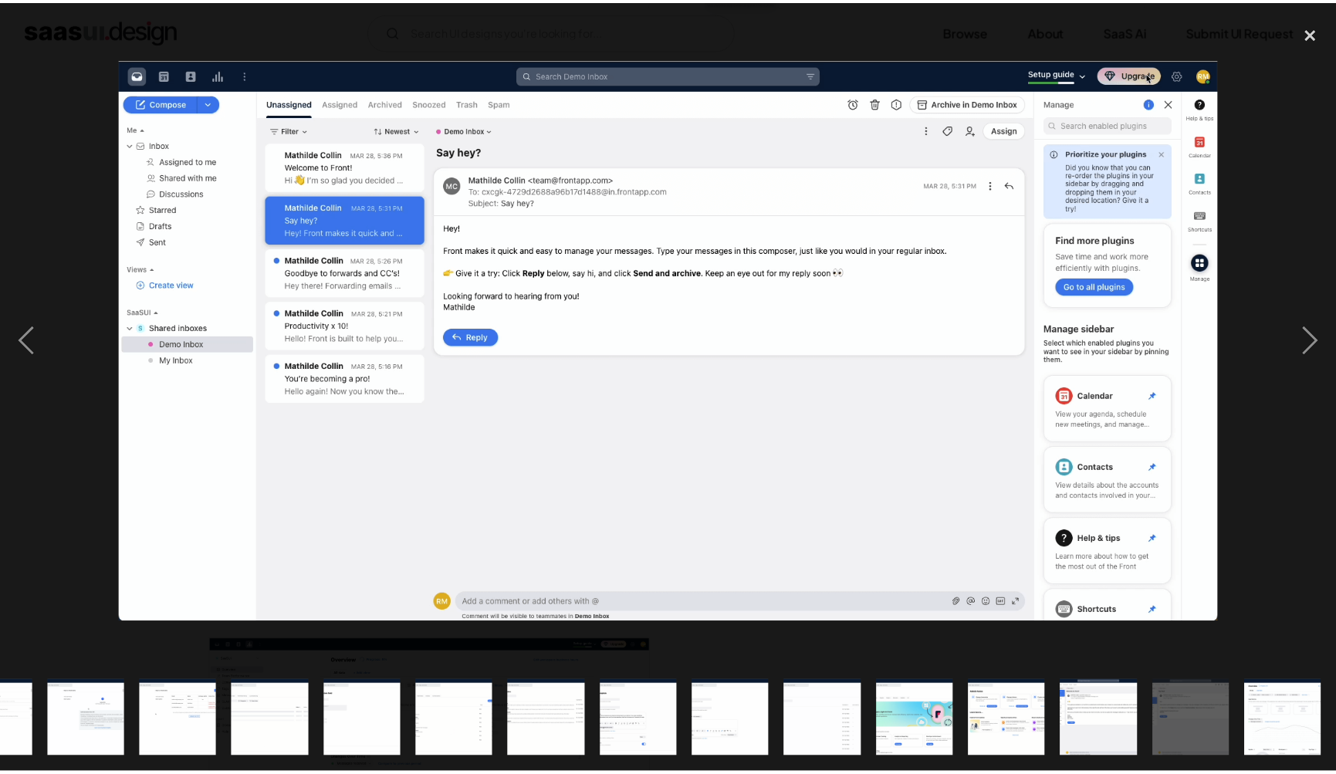
scroll to position [0, 989]
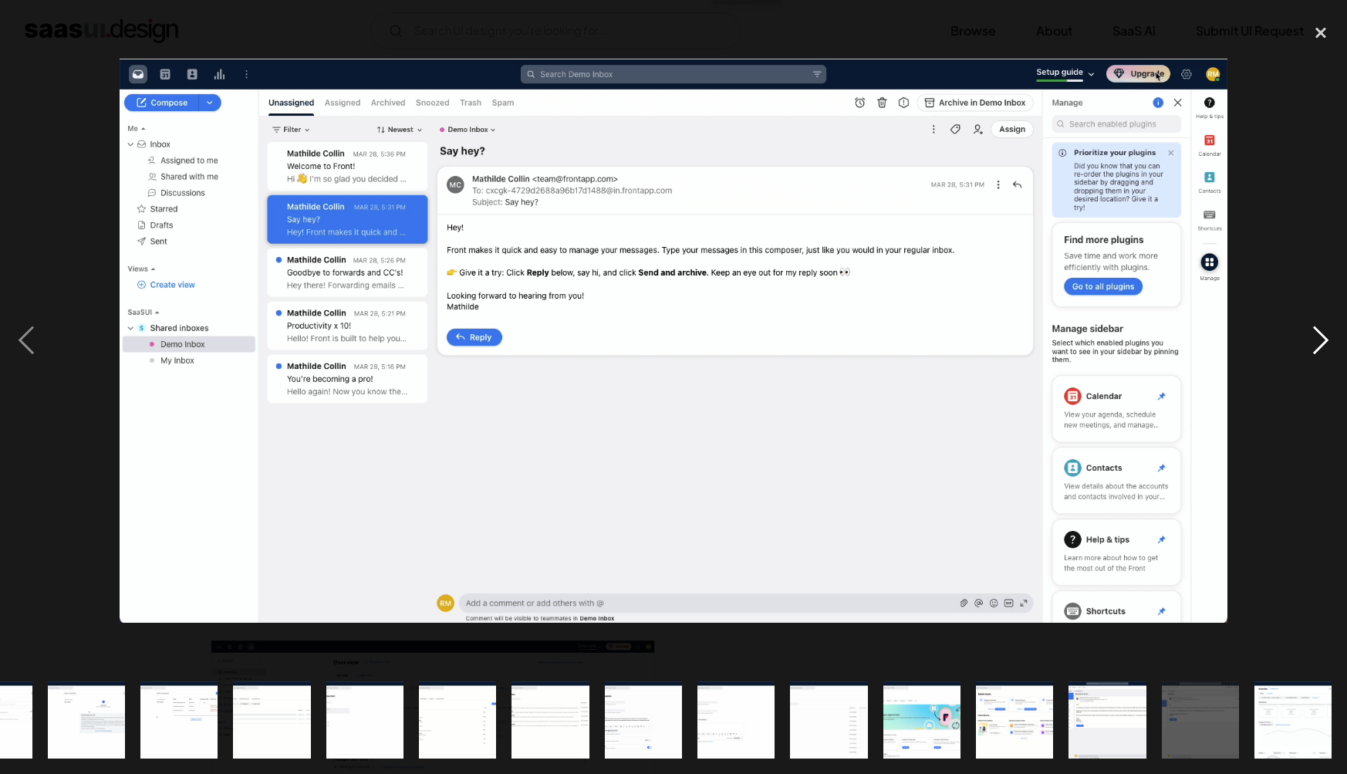
click at [1322, 345] on div "next image" at bounding box center [1321, 340] width 52 height 650
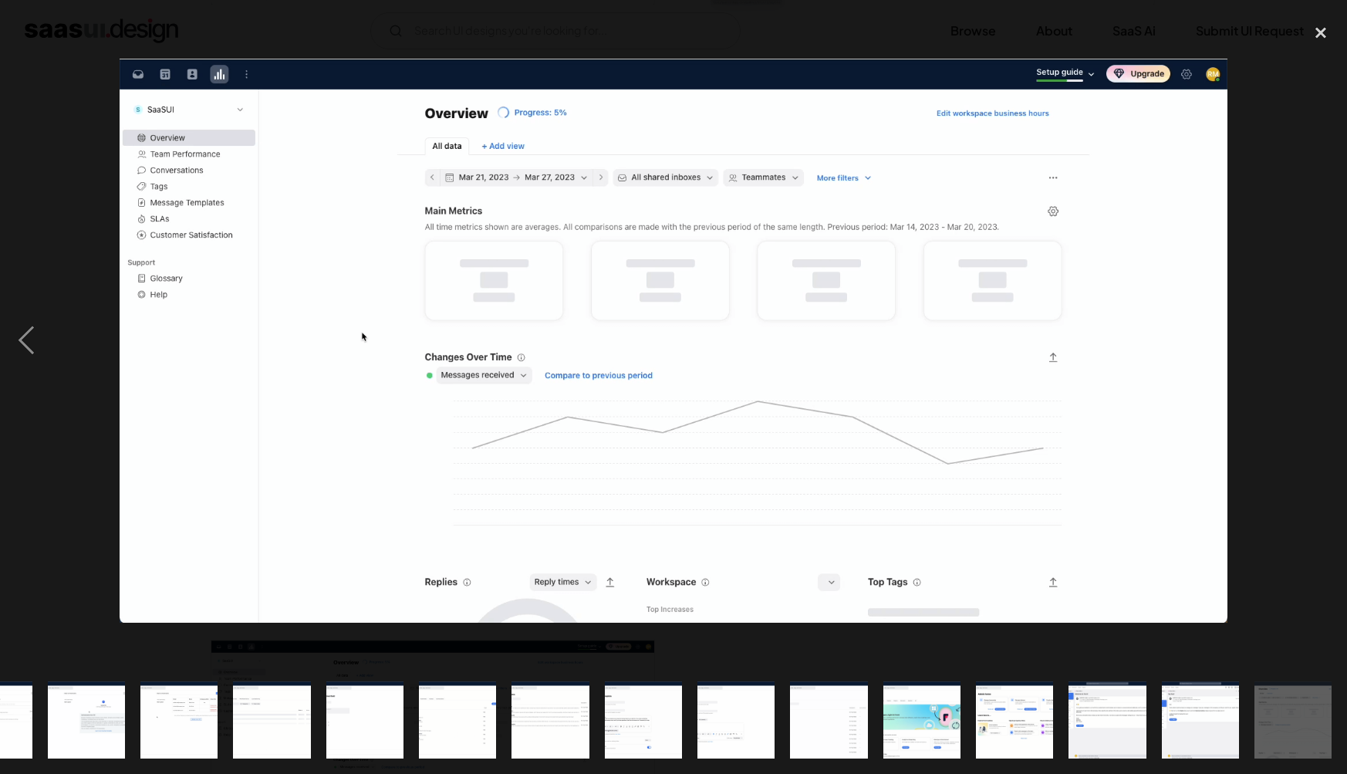
click at [1322, 344] on div "next image" at bounding box center [1321, 340] width 52 height 650
click at [1323, 342] on div "next image" at bounding box center [1321, 340] width 52 height 650
click at [19, 338] on div "previous image" at bounding box center [26, 340] width 52 height 650
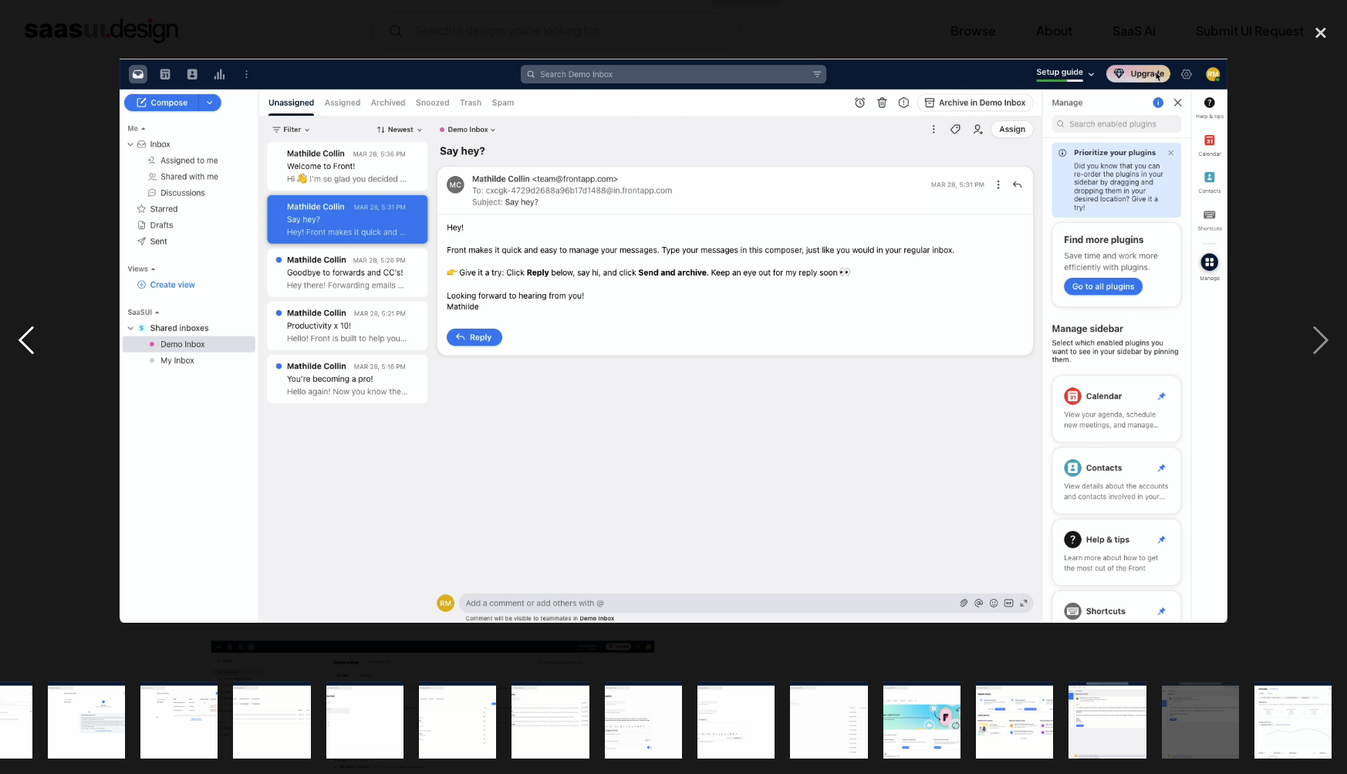
click at [19, 338] on div "previous image" at bounding box center [26, 340] width 52 height 650
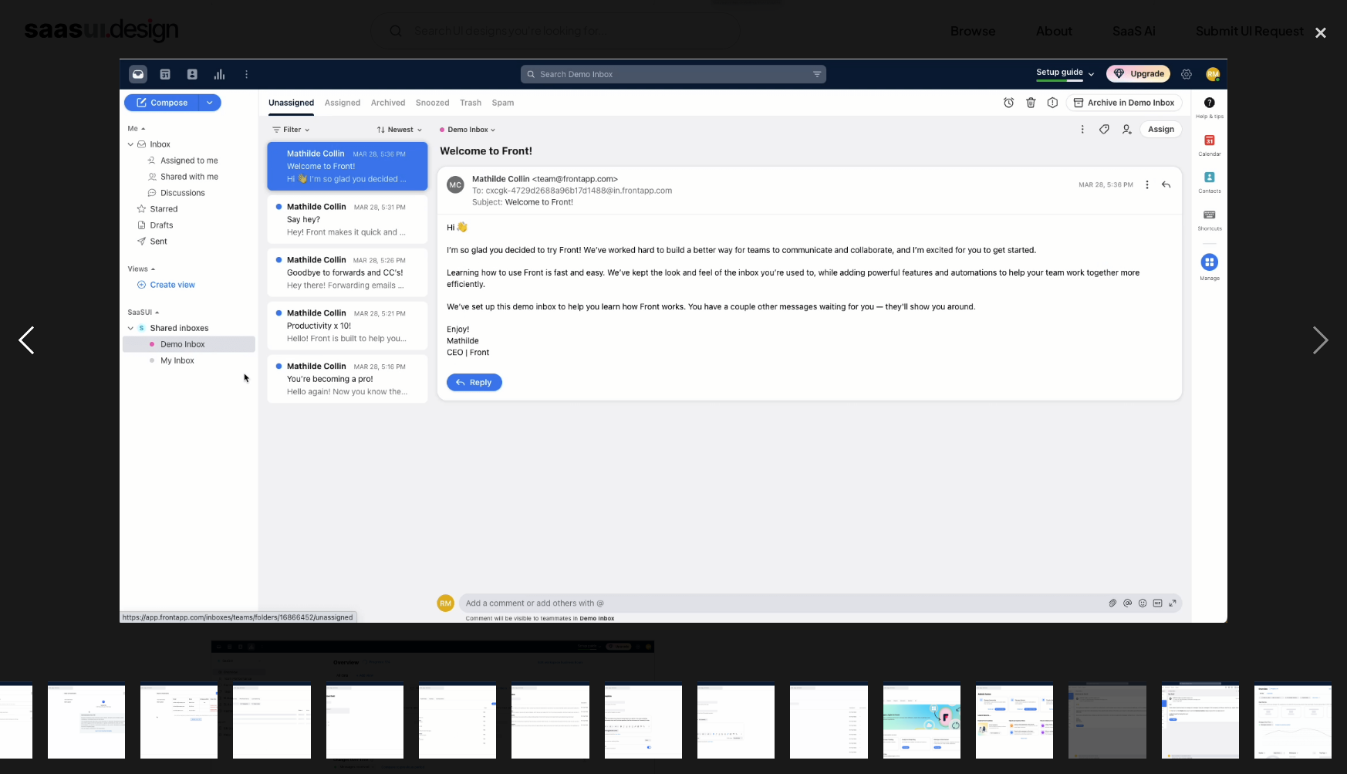
click at [19, 338] on div "previous image" at bounding box center [26, 340] width 52 height 650
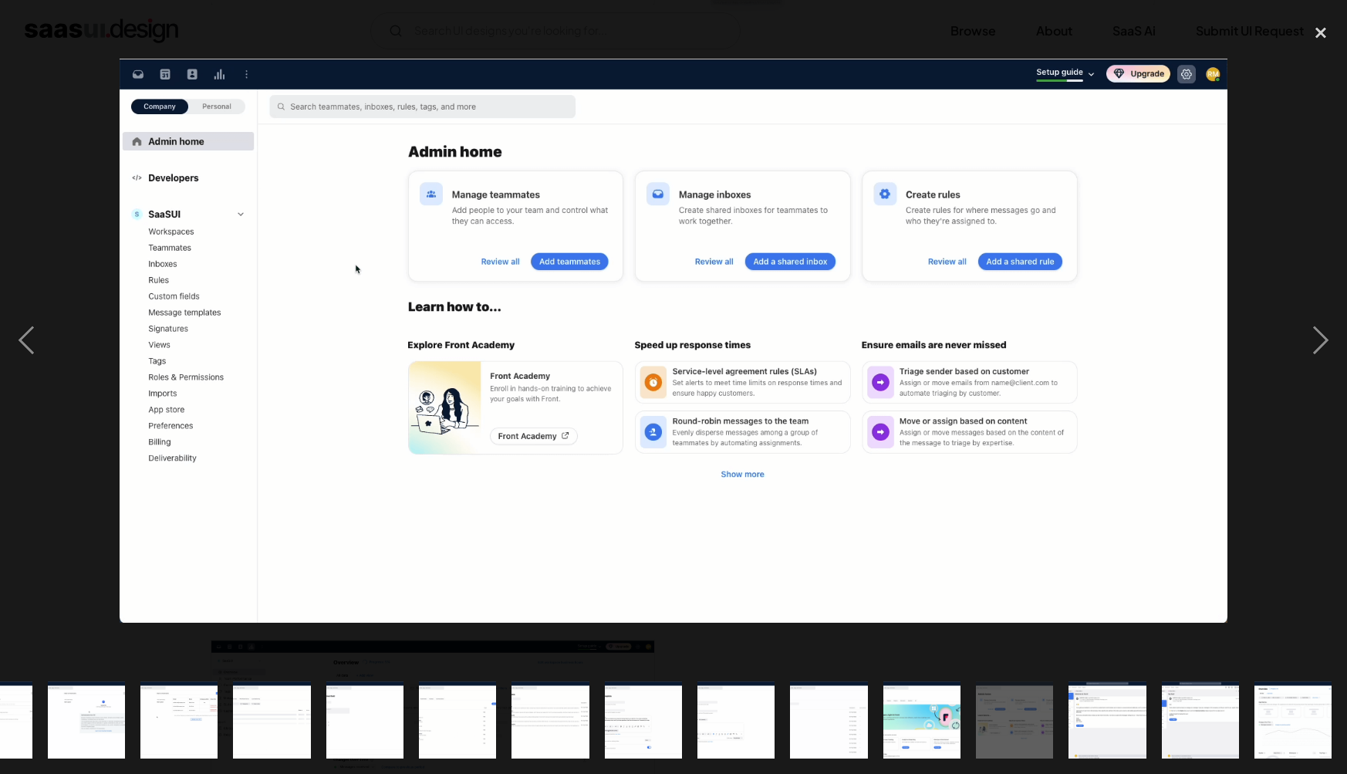
click at [1286, 341] on div at bounding box center [673, 340] width 1347 height 650
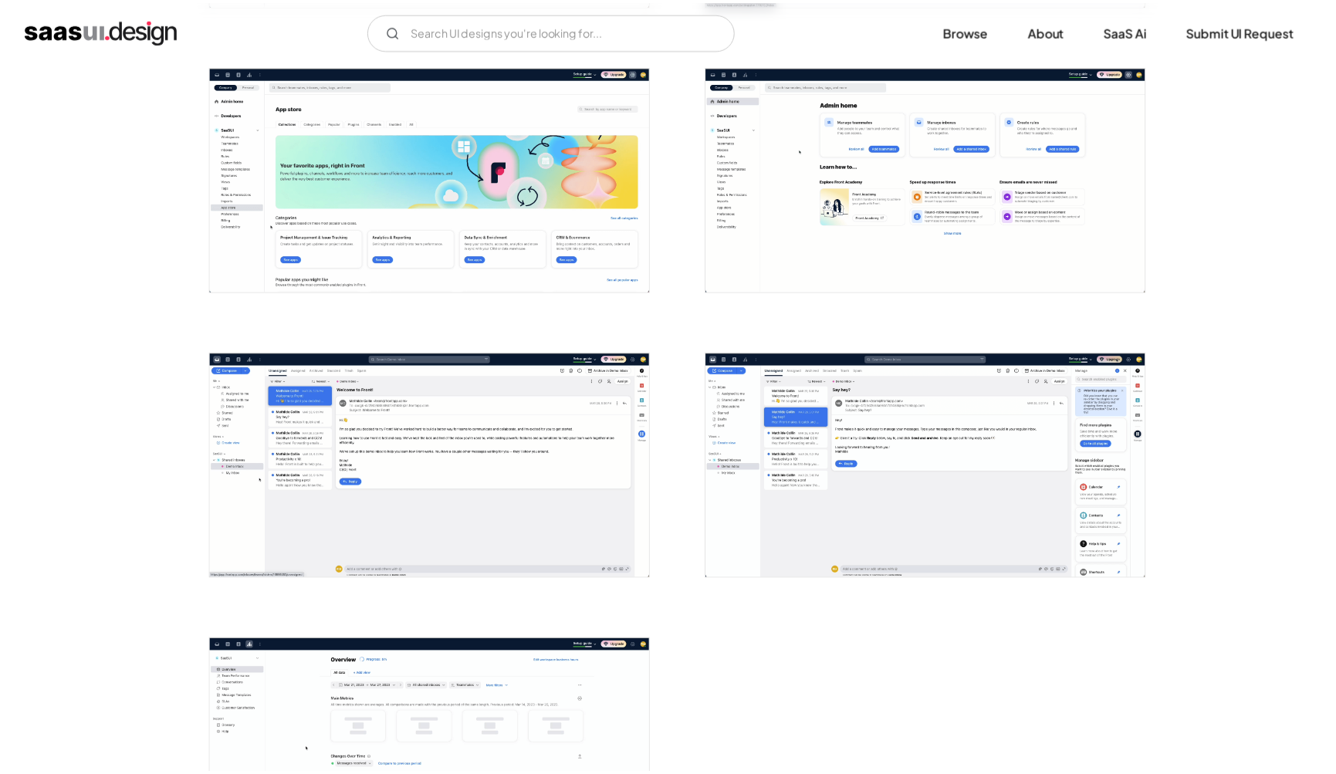
scroll to position [0, 0]
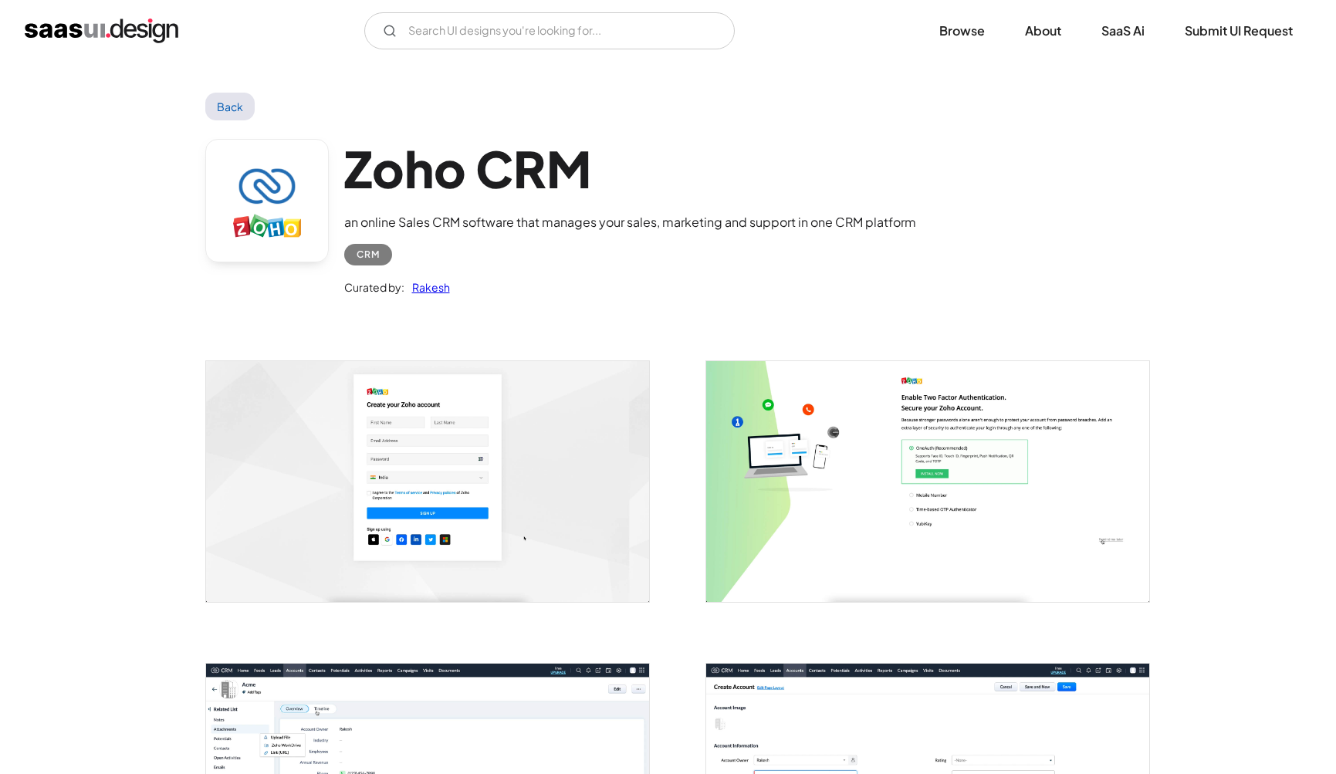
scroll to position [2198, 0]
